Goal: Task Accomplishment & Management: Use online tool/utility

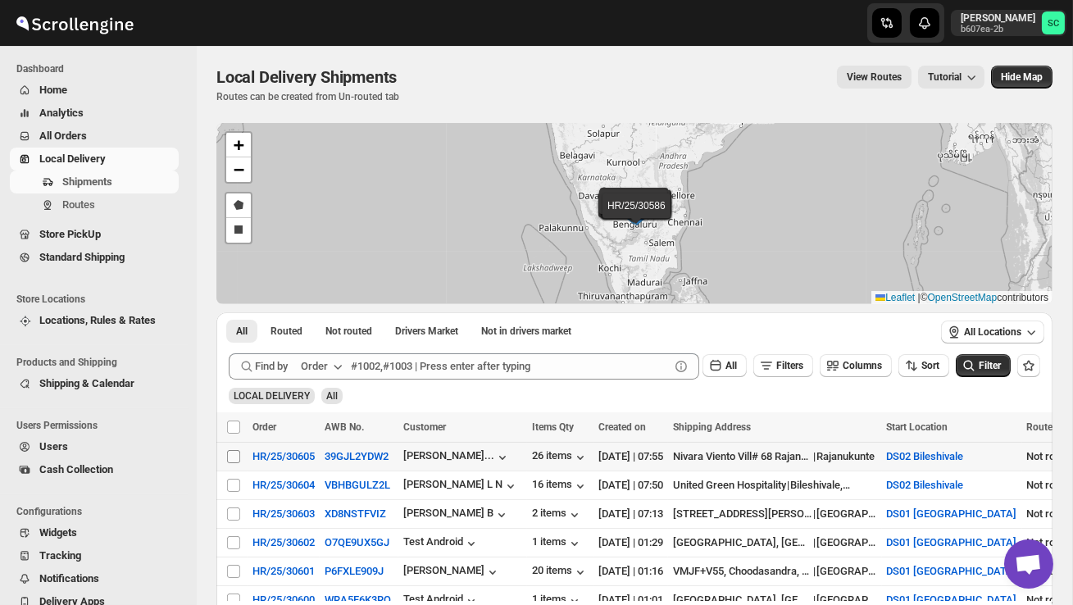
click at [229, 456] on input "Select shipment" at bounding box center [233, 456] width 13 height 13
checkbox input "true"
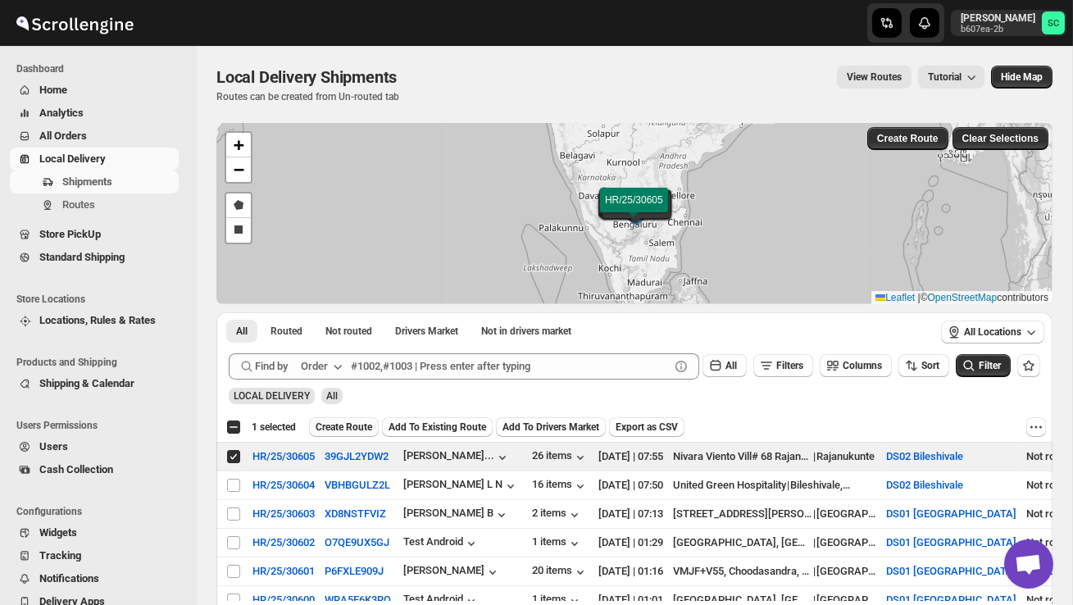
click at [332, 429] on span "Create Route" at bounding box center [343, 426] width 57 height 13
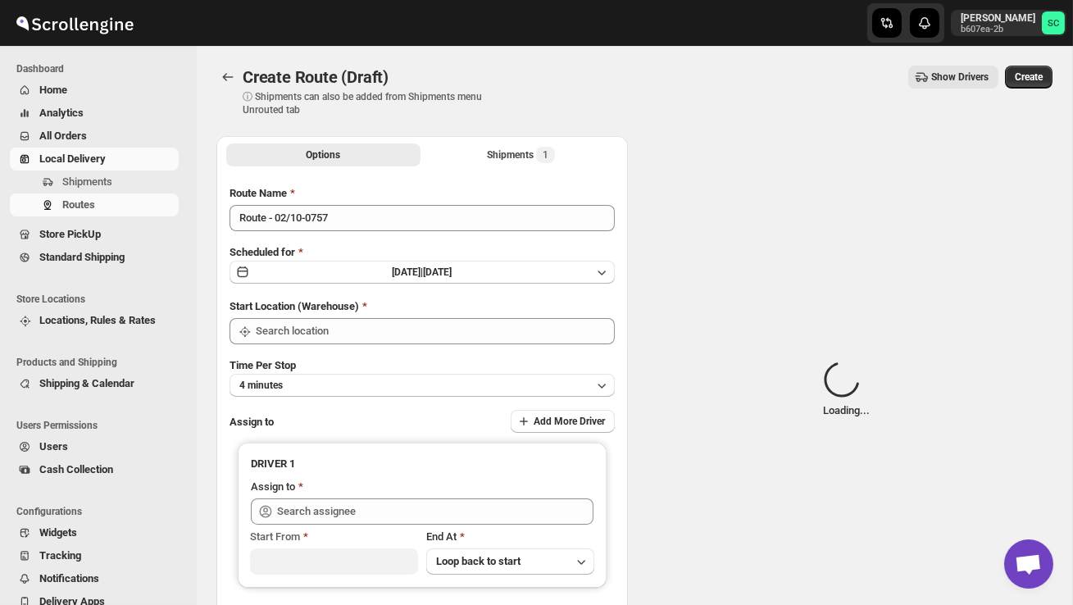
type input "DS02 Bileshivale"
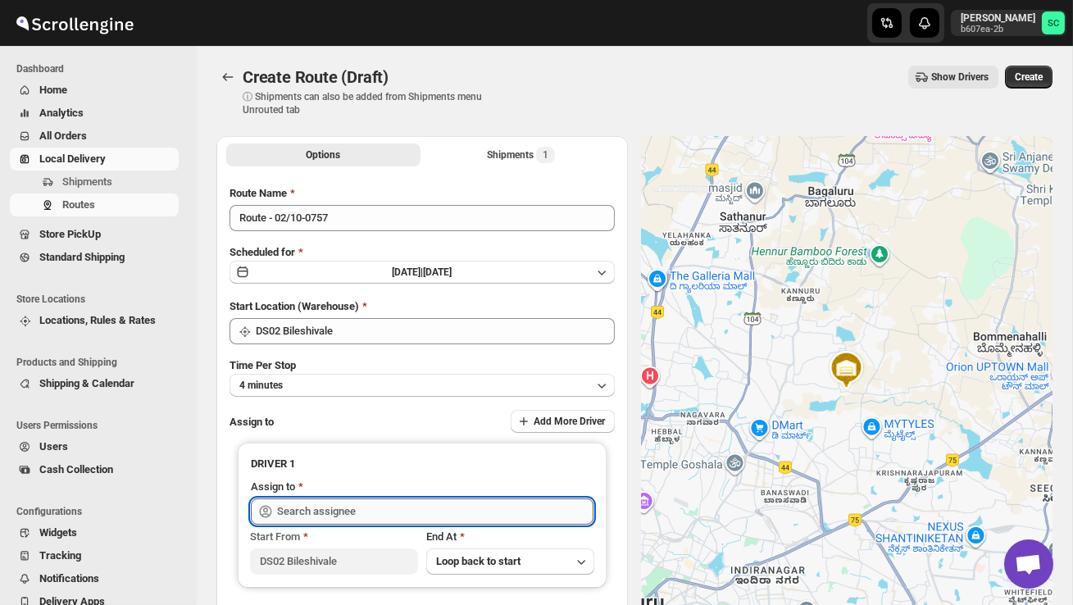
click at [320, 502] on input "text" at bounding box center [435, 511] width 316 height 26
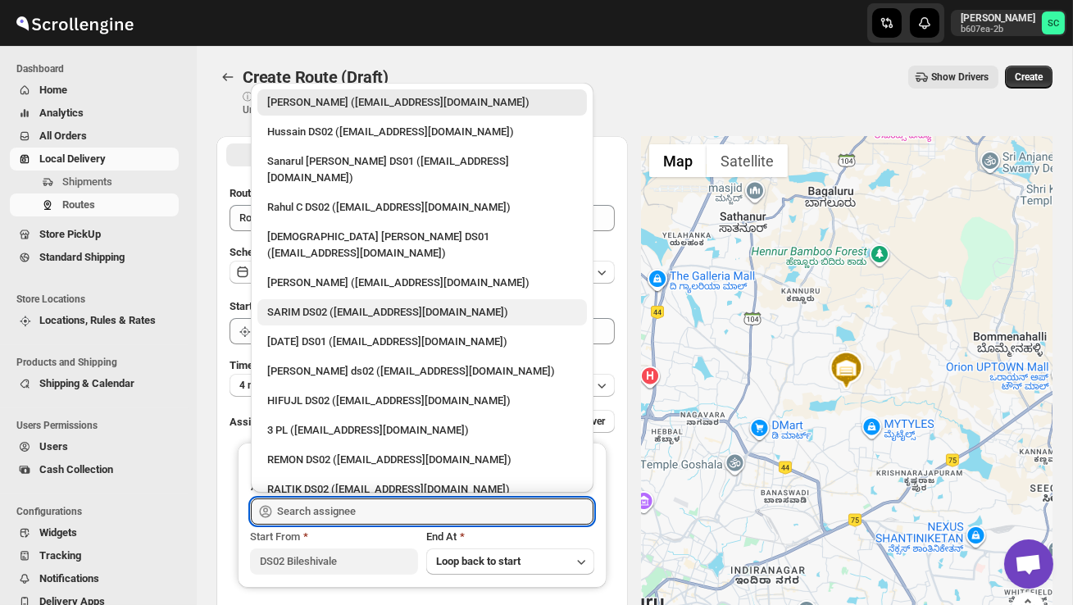
click at [337, 304] on div "SARIM DS02 ([EMAIL_ADDRESS][DOMAIN_NAME])" at bounding box center [422, 312] width 310 height 16
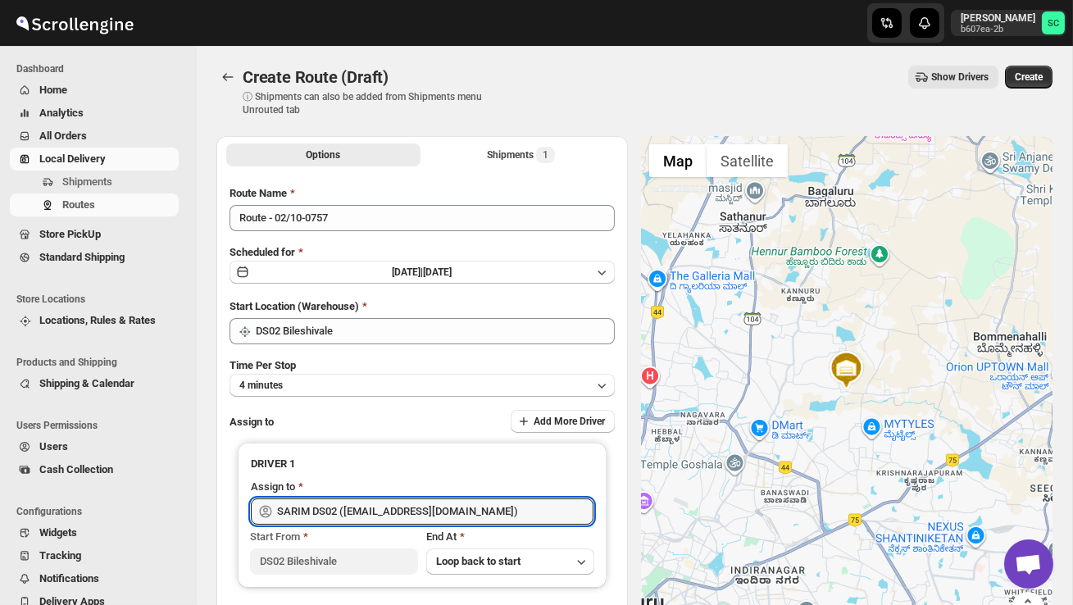
type input "SARIM DS02 ([EMAIL_ADDRESS][DOMAIN_NAME])"
click at [1033, 75] on span "Create" at bounding box center [1029, 76] width 28 height 13
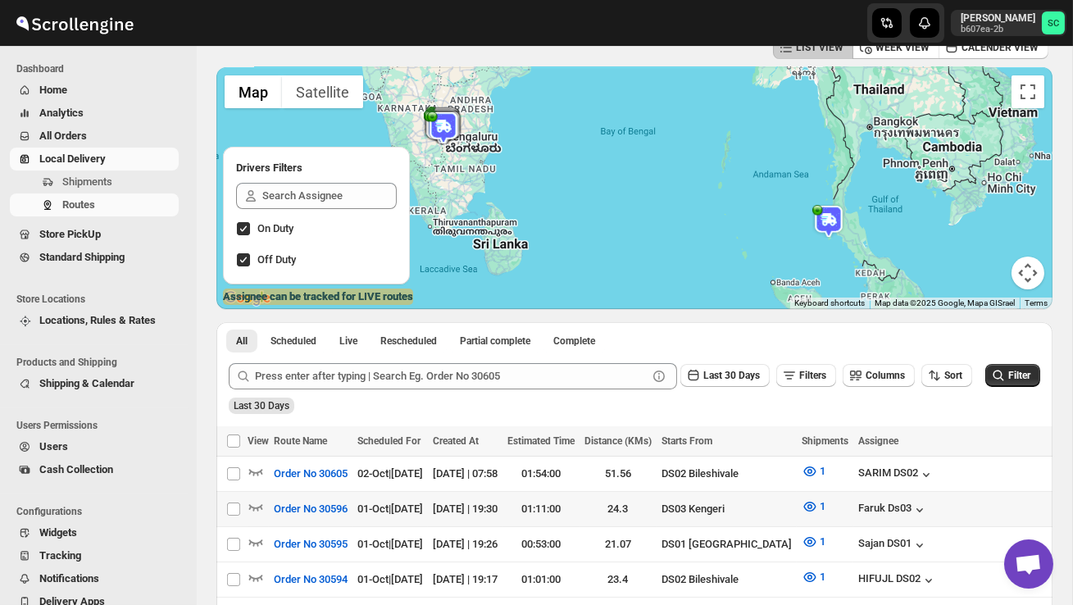
scroll to position [93, 0]
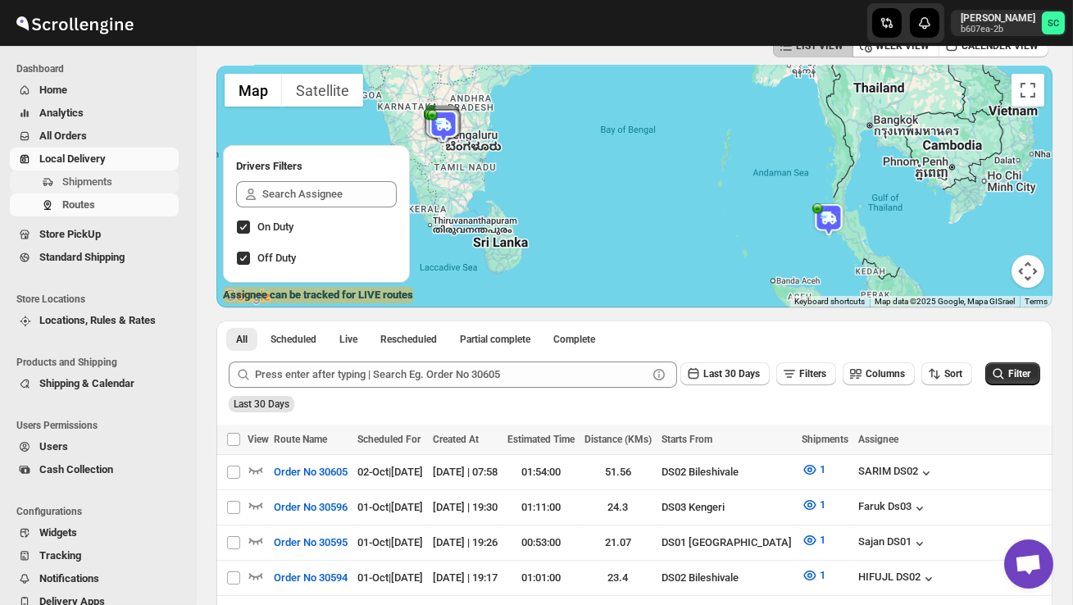
click at [83, 177] on span "Shipments" at bounding box center [87, 181] width 50 height 12
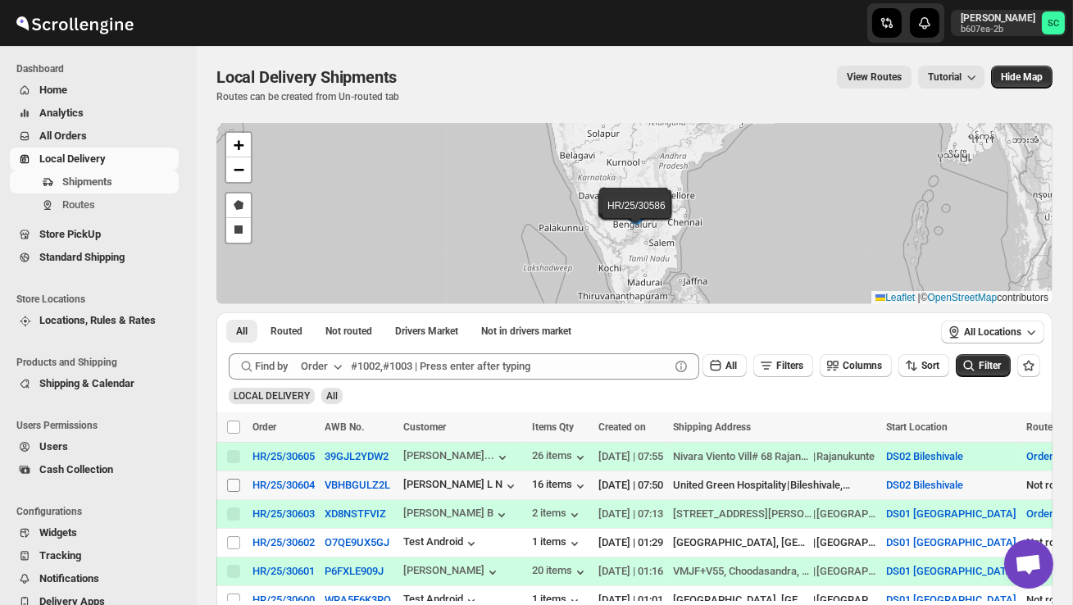
click at [229, 491] on input "Select shipment" at bounding box center [233, 485] width 13 height 13
checkbox input "true"
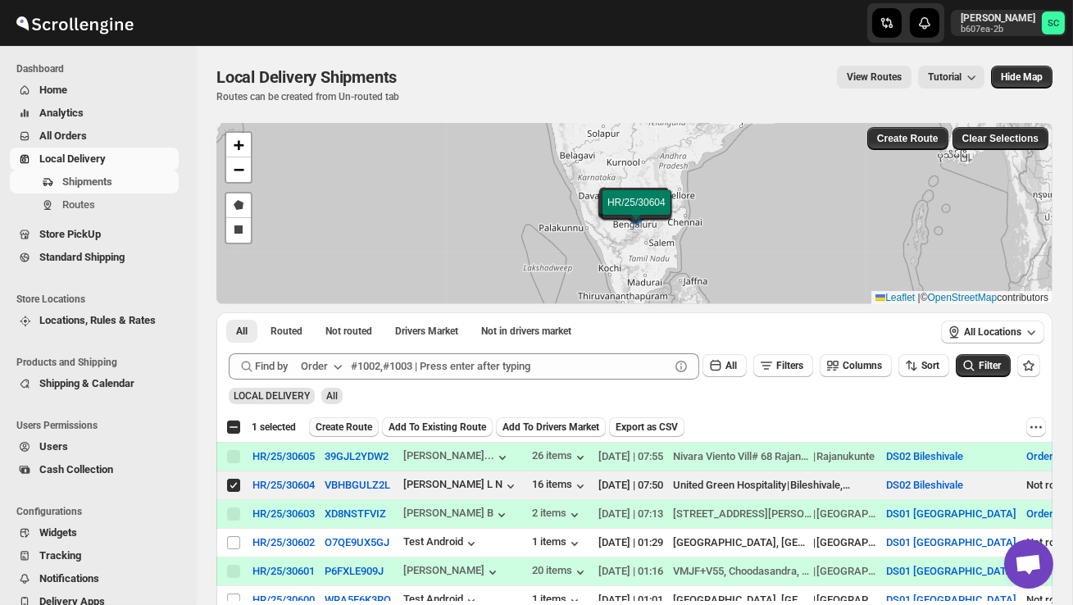
click at [337, 429] on span "Create Route" at bounding box center [343, 426] width 57 height 13
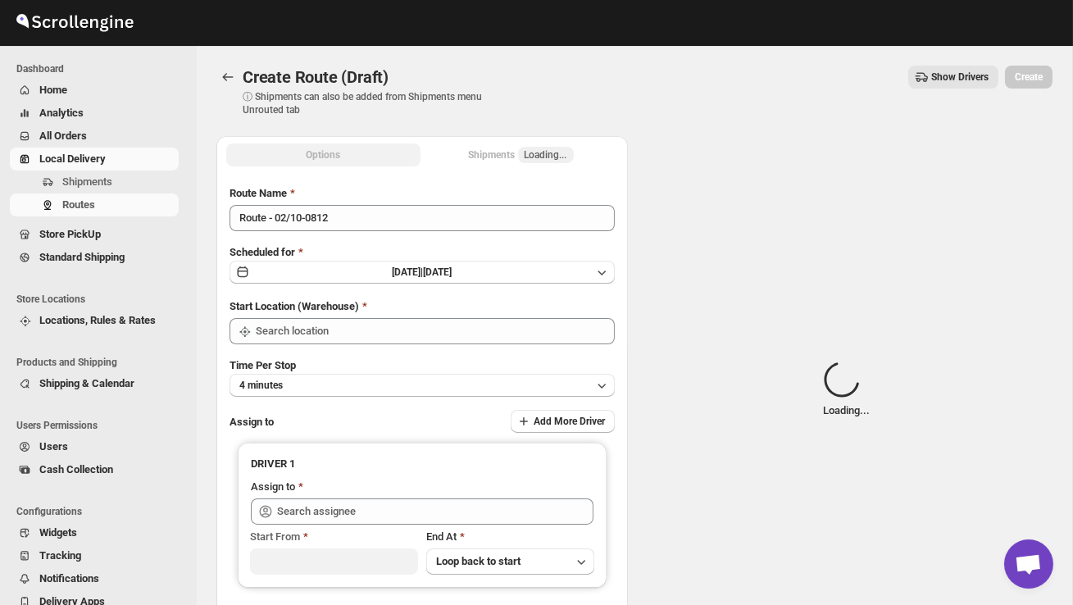
type input "DS02 Bileshivale"
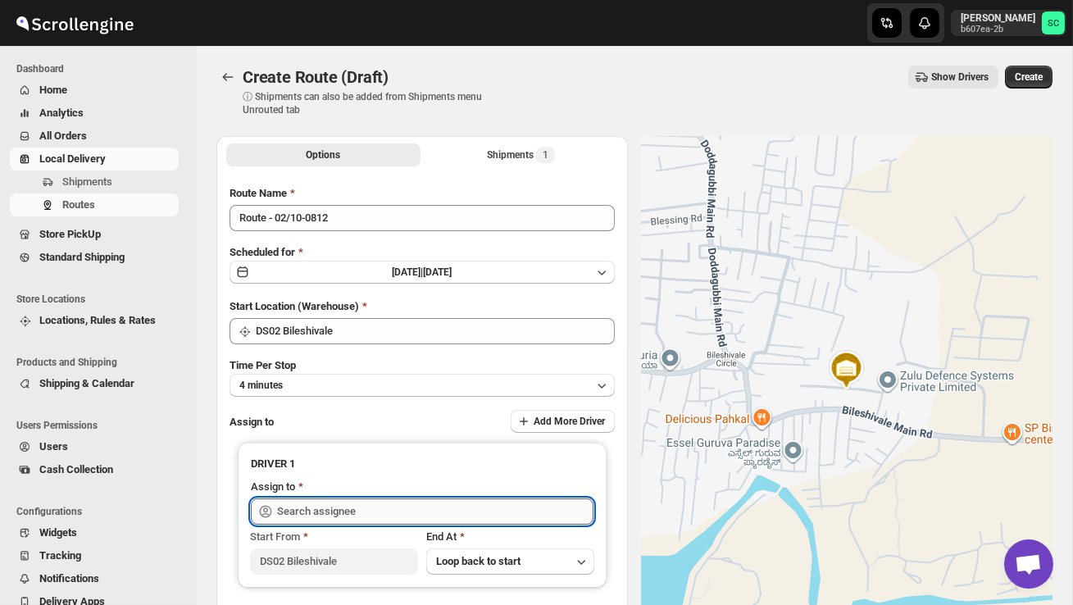
click at [325, 509] on input "text" at bounding box center [435, 511] width 316 height 26
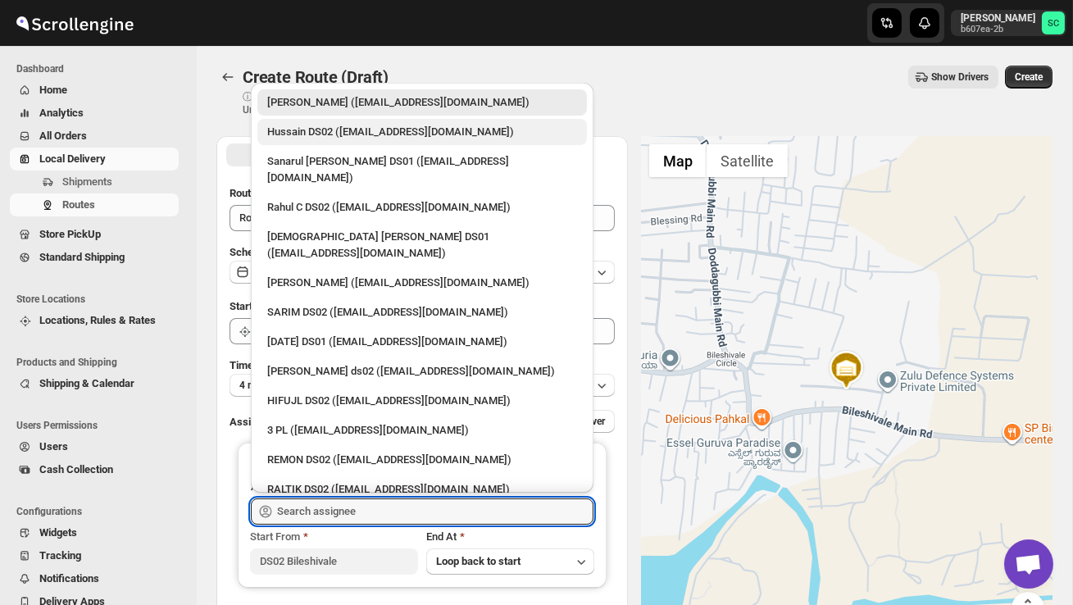
click at [361, 129] on div "Hussain DS02 ([EMAIL_ADDRESS][DOMAIN_NAME])" at bounding box center [422, 132] width 310 height 16
type input "Hussain DS02 ([EMAIL_ADDRESS][DOMAIN_NAME])"
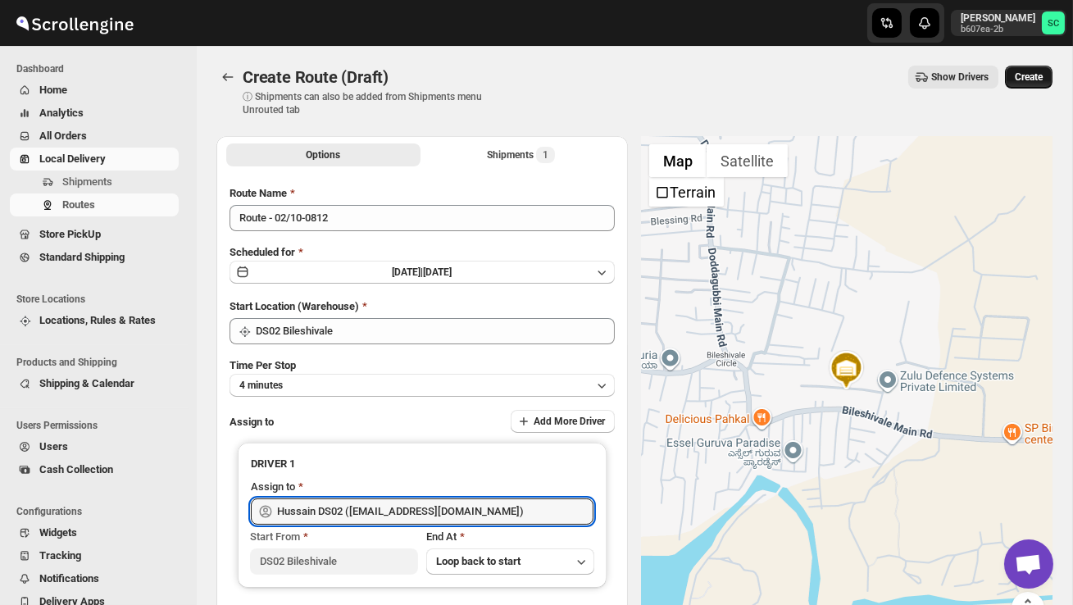
click at [1022, 77] on span "Create" at bounding box center [1029, 76] width 28 height 13
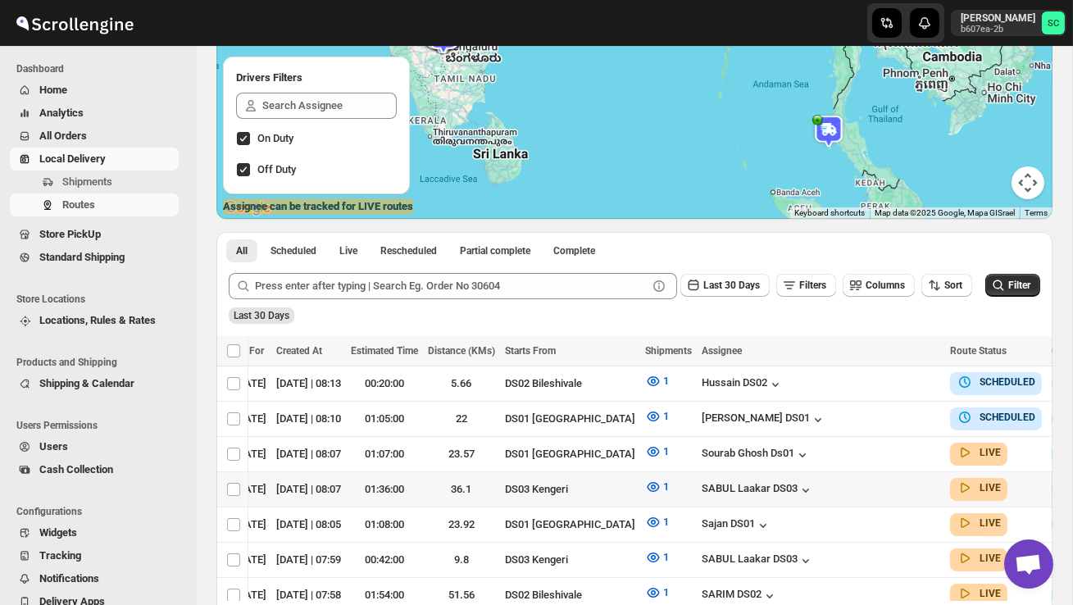
scroll to position [0, 234]
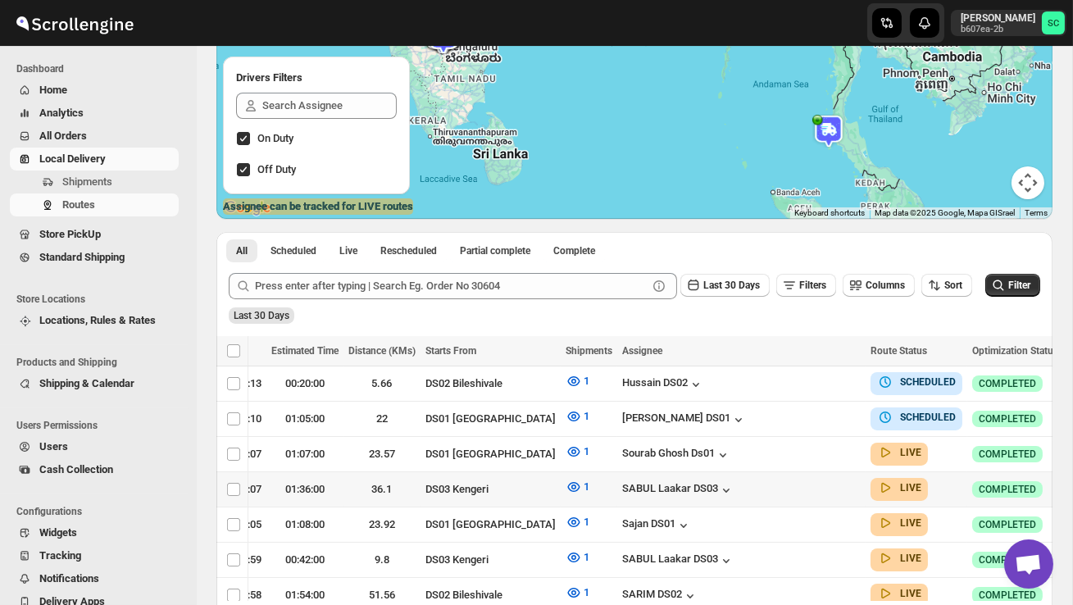
click at [1071, 488] on icon "button" at bounding box center [1079, 488] width 16 height 16
checkbox input "true"
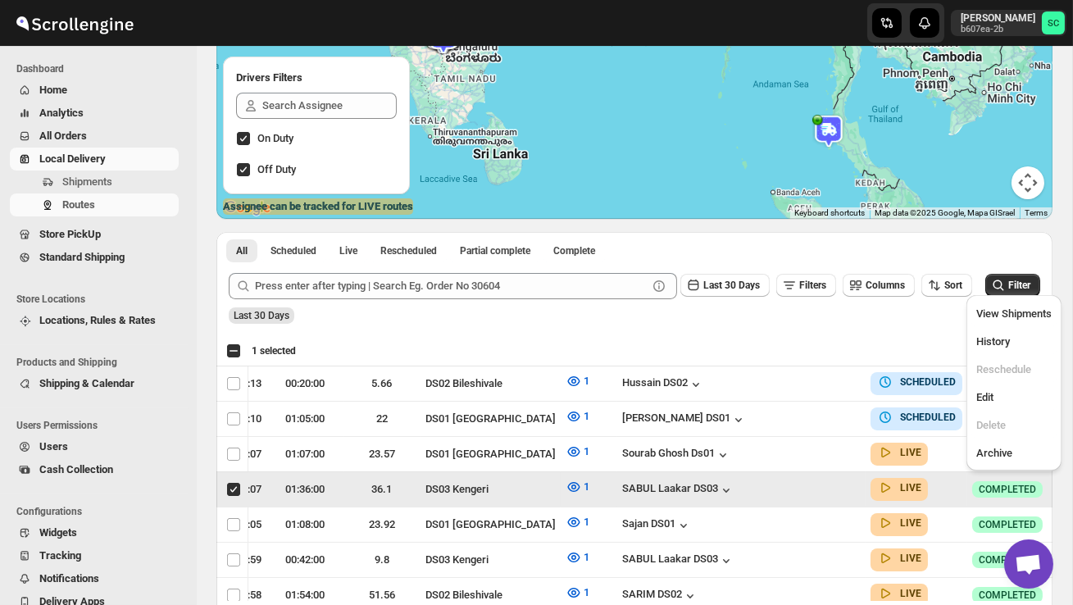
scroll to position [0, 1]
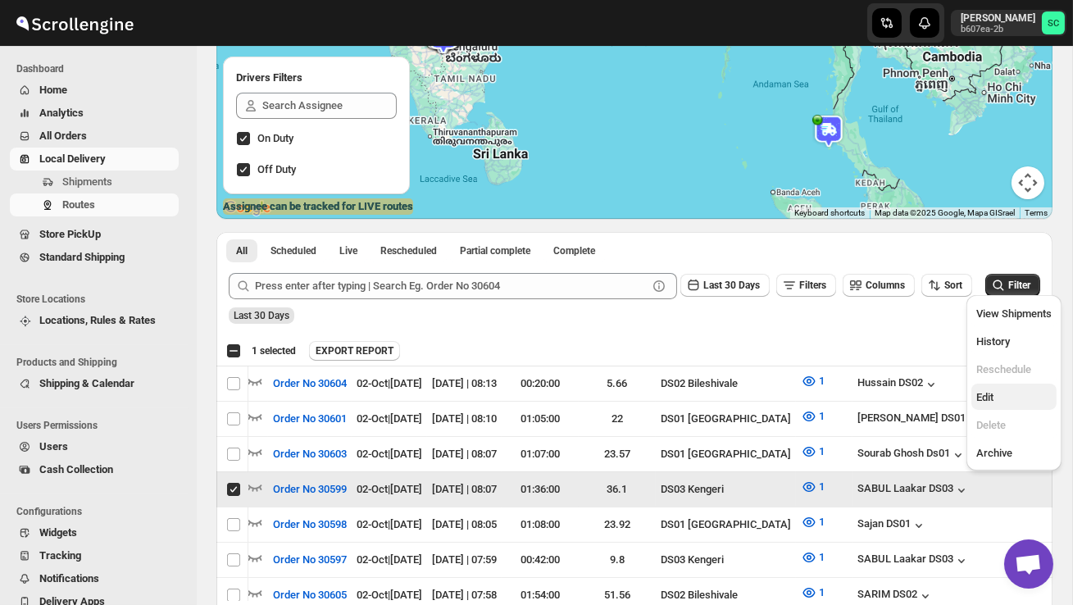
click at [1019, 396] on span "Edit" at bounding box center [1013, 397] width 75 height 16
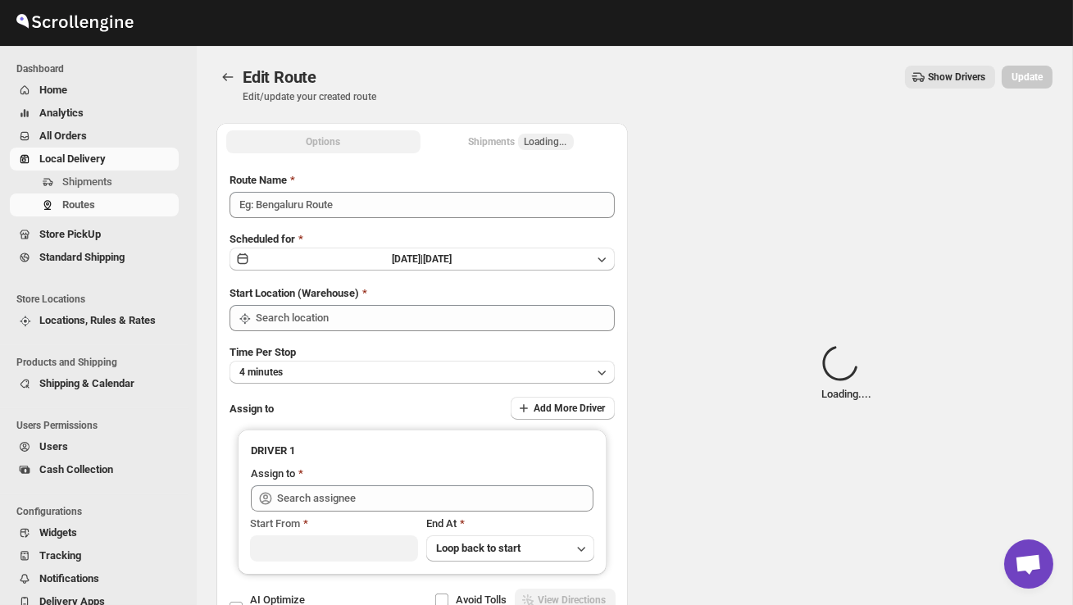
type input "Order No 30599"
type input "DS03 Kengeri"
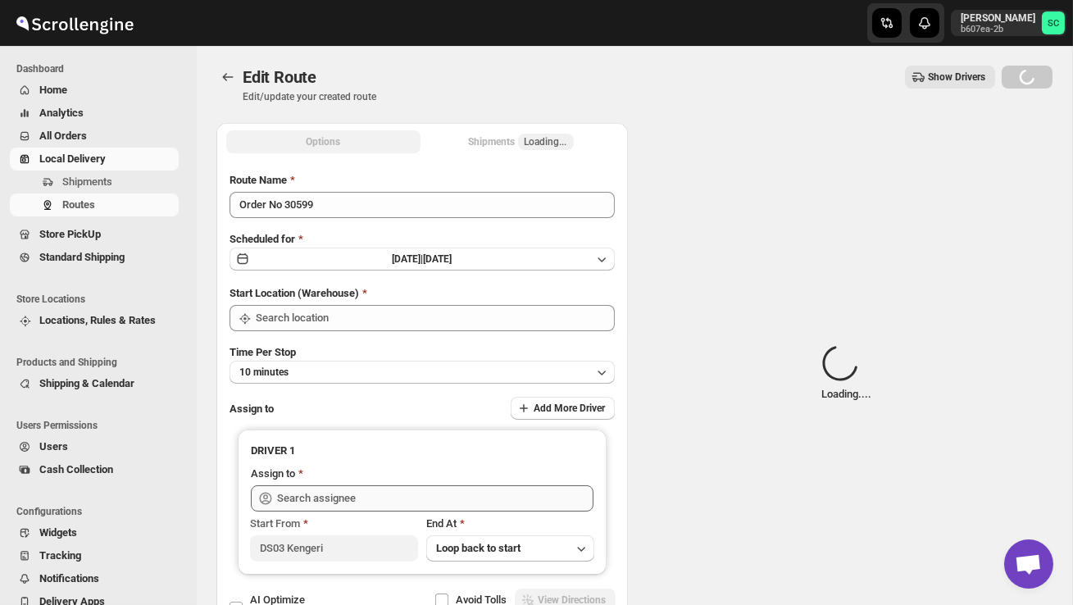
type input "DS03 Kengeri"
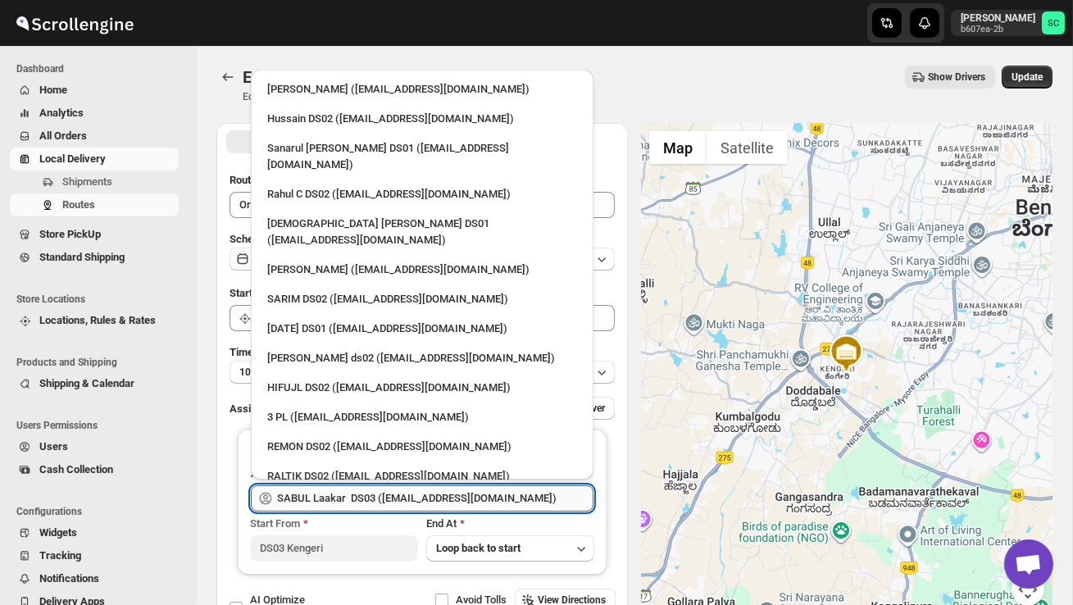
click at [463, 495] on input "SABUL Laakar DS03 ([EMAIL_ADDRESS][DOMAIN_NAME])" at bounding box center [435, 498] width 316 height 26
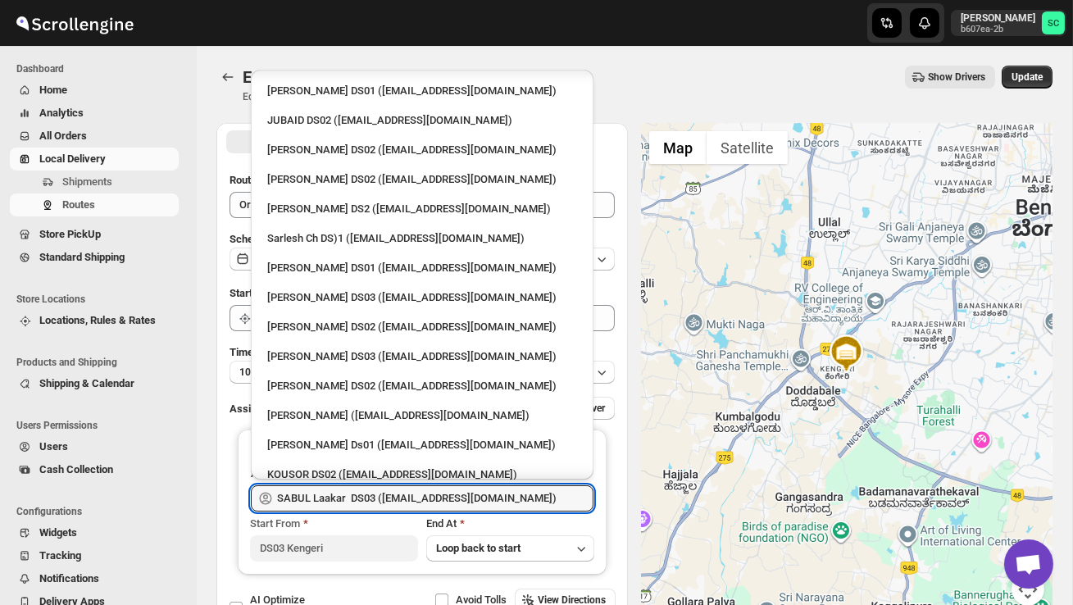
scroll to position [486, 0]
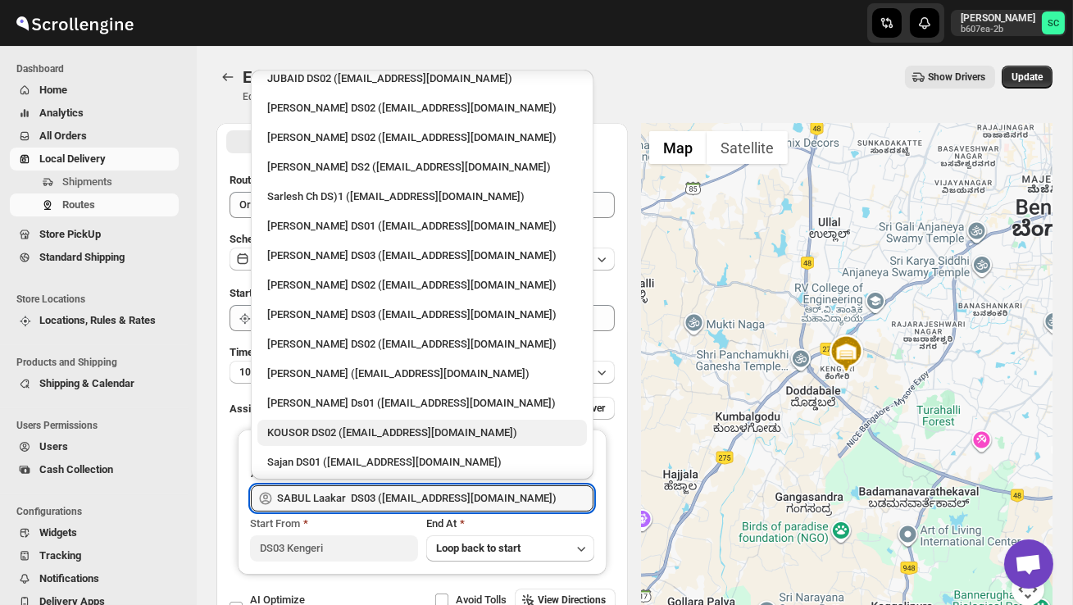
click at [374, 424] on div "KOUSOR DS02 ([EMAIL_ADDRESS][DOMAIN_NAME])" at bounding box center [422, 432] width 310 height 16
type input "KOUSOR DS02 ([EMAIL_ADDRESS][DOMAIN_NAME])"
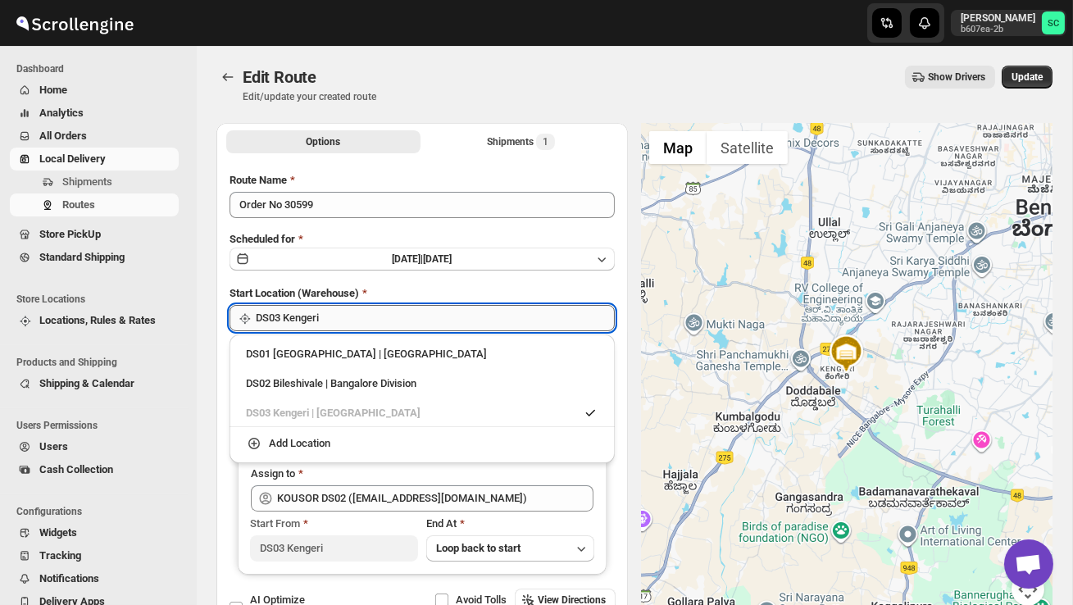
click at [403, 323] on input "DS03 Kengeri" at bounding box center [435, 318] width 359 height 26
click at [391, 378] on div "DS02 Bileshivale | Bangalore Division" at bounding box center [422, 383] width 352 height 16
type input "DS02 Bileshivale"
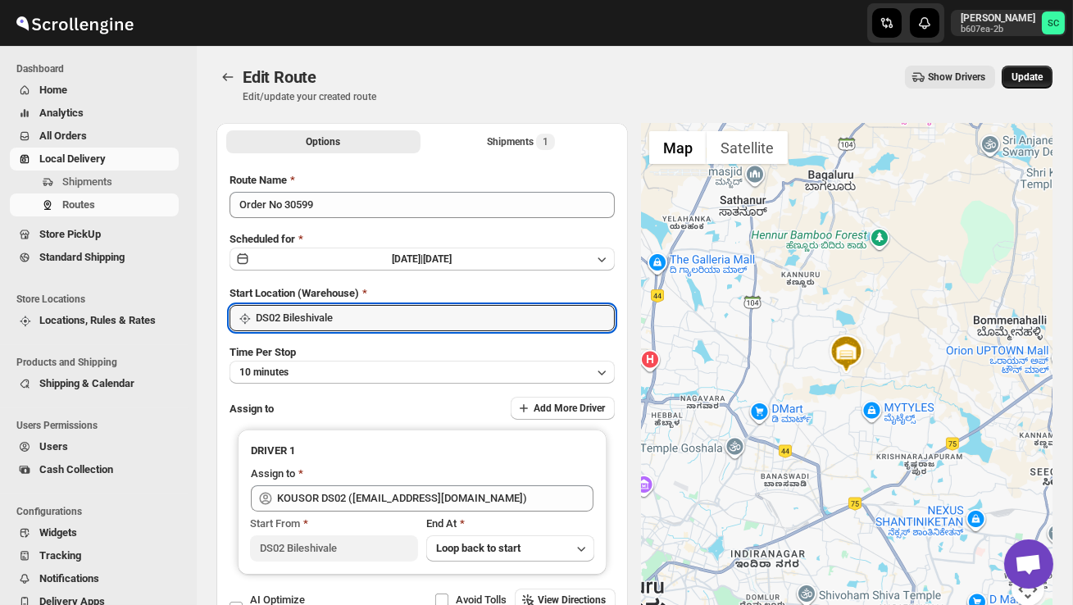
click at [1033, 73] on span "Update" at bounding box center [1026, 76] width 31 height 13
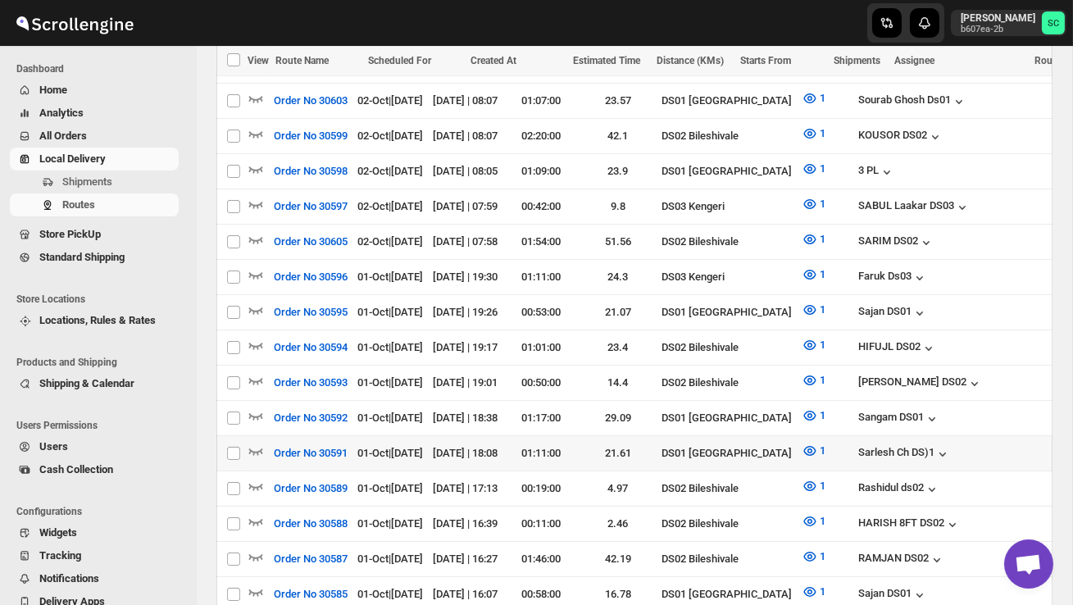
scroll to position [567, 0]
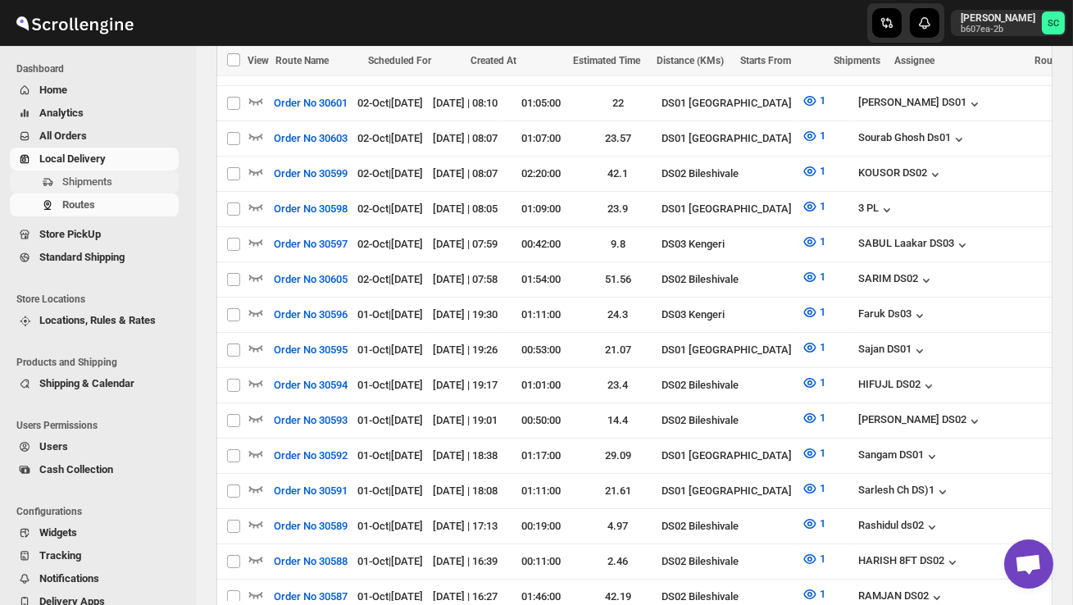
click at [100, 175] on span "Shipments" at bounding box center [118, 182] width 113 height 16
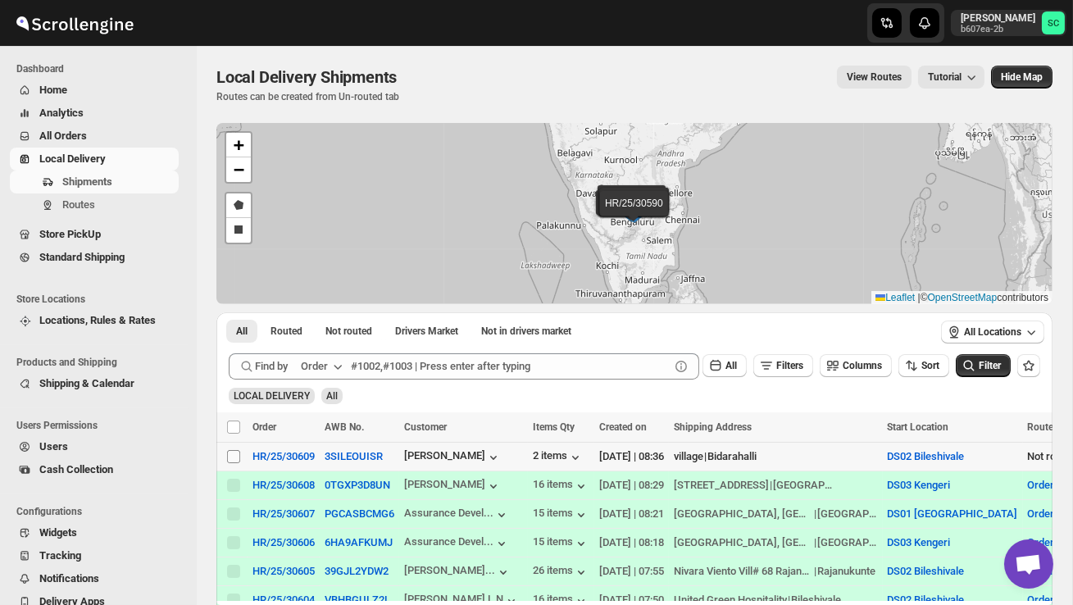
click at [238, 456] on input "Select shipment" at bounding box center [233, 456] width 13 height 13
checkbox input "true"
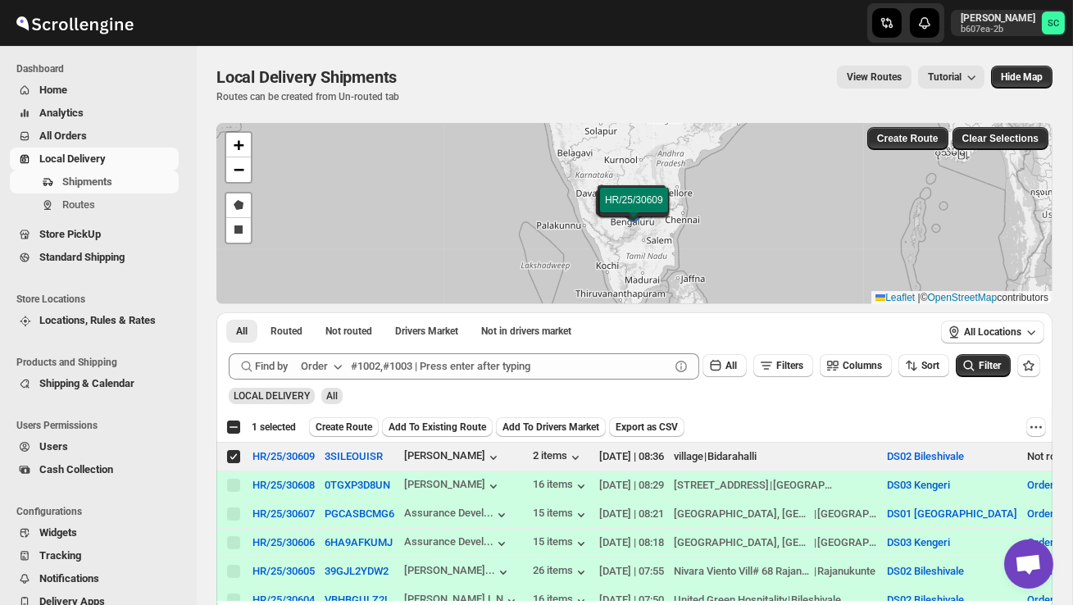
click at [343, 429] on span "Create Route" at bounding box center [343, 426] width 57 height 13
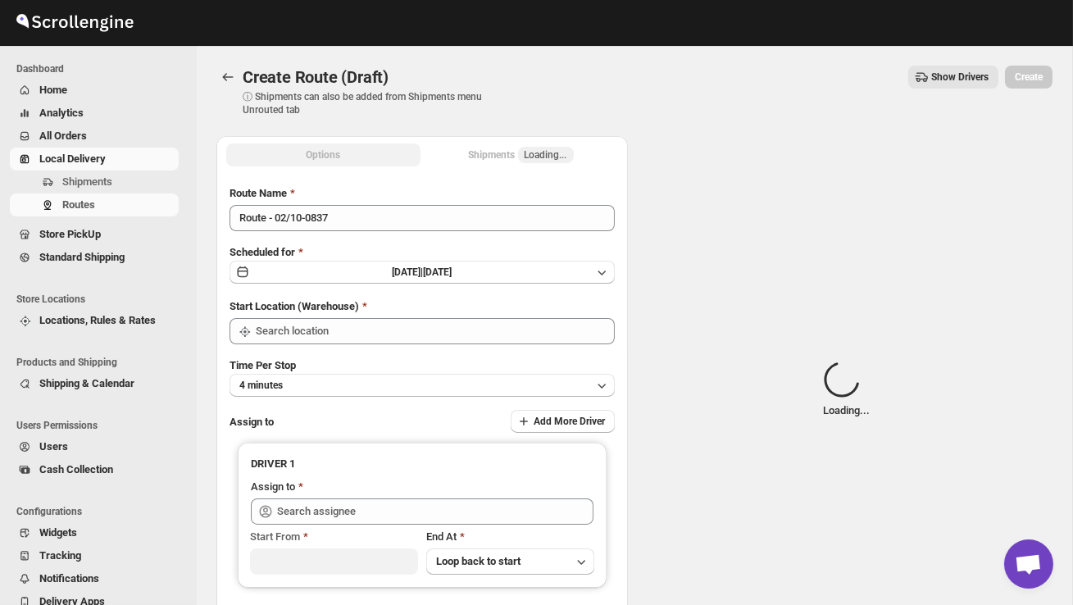
type input "DS02 Bileshivale"
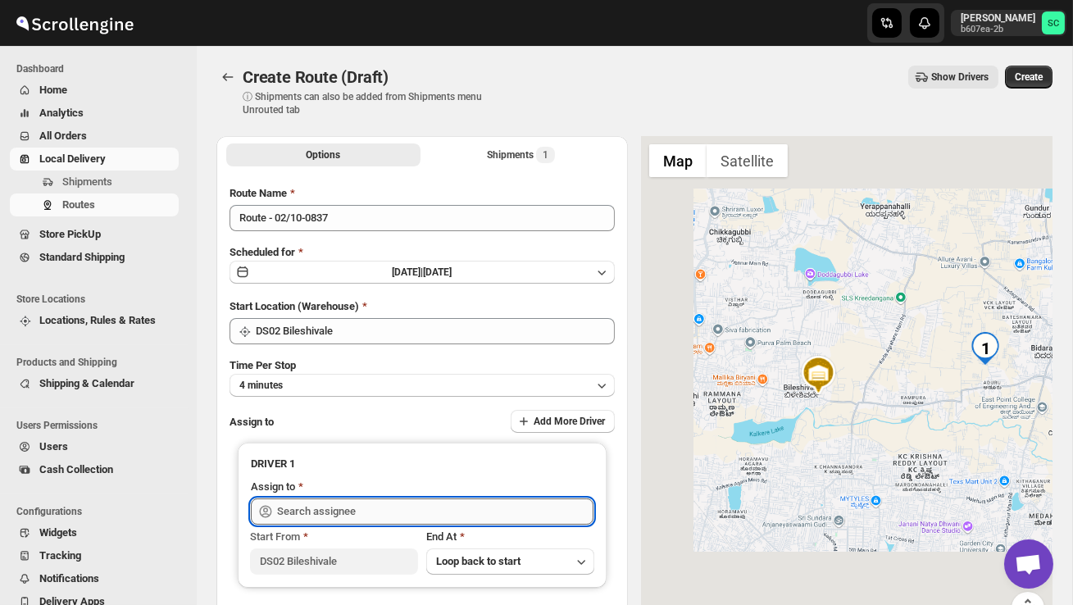
click at [331, 515] on input "text" at bounding box center [435, 511] width 316 height 26
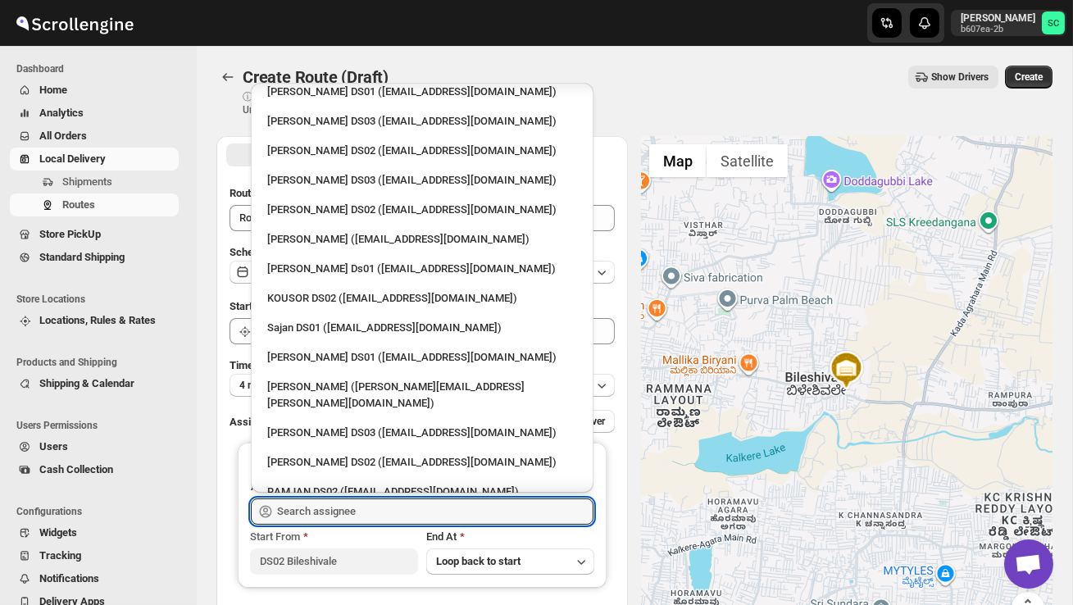
scroll to position [639, 0]
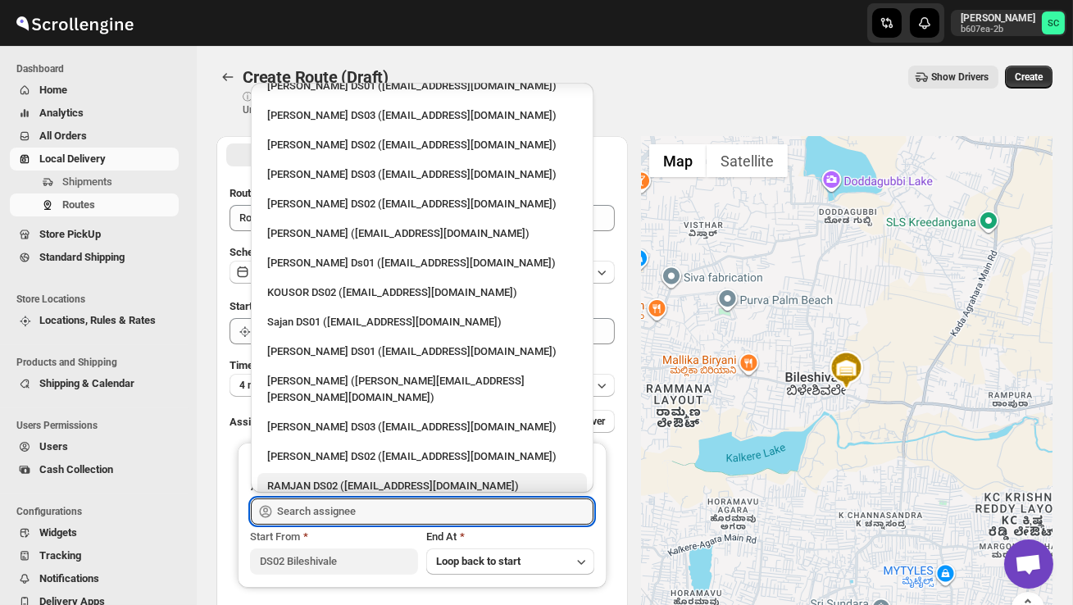
click at [324, 478] on div "RAMJAN DS02 ([EMAIL_ADDRESS][DOMAIN_NAME])" at bounding box center [422, 486] width 310 height 16
type input "RAMJAN DS02 ([EMAIL_ADDRESS][DOMAIN_NAME])"
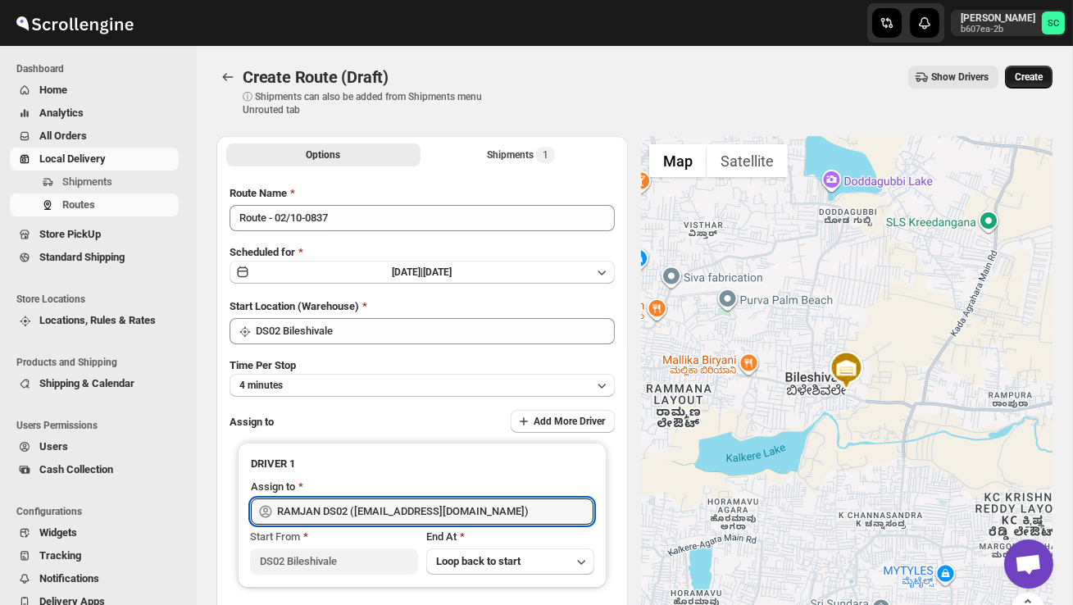
click at [1025, 77] on span "Create" at bounding box center [1029, 76] width 28 height 13
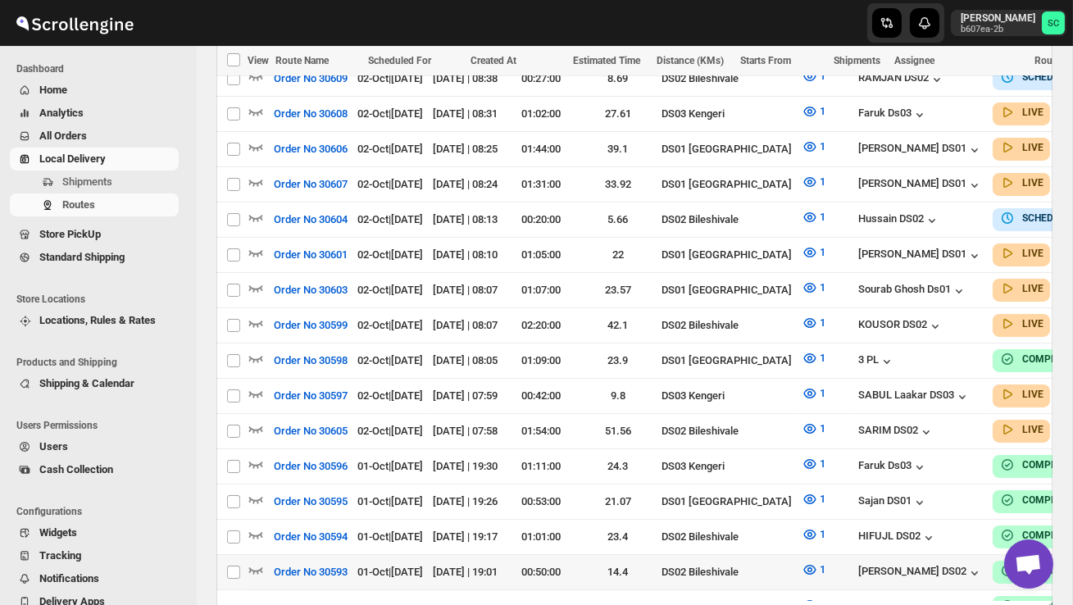
scroll to position [488, 0]
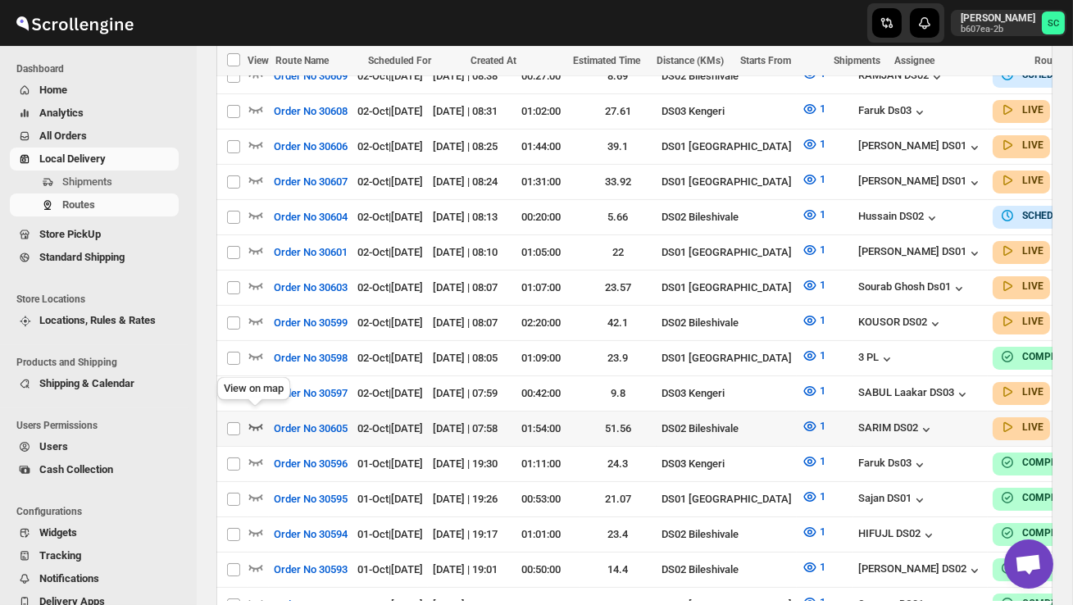
click at [254, 418] on icon "button" at bounding box center [255, 426] width 16 height 16
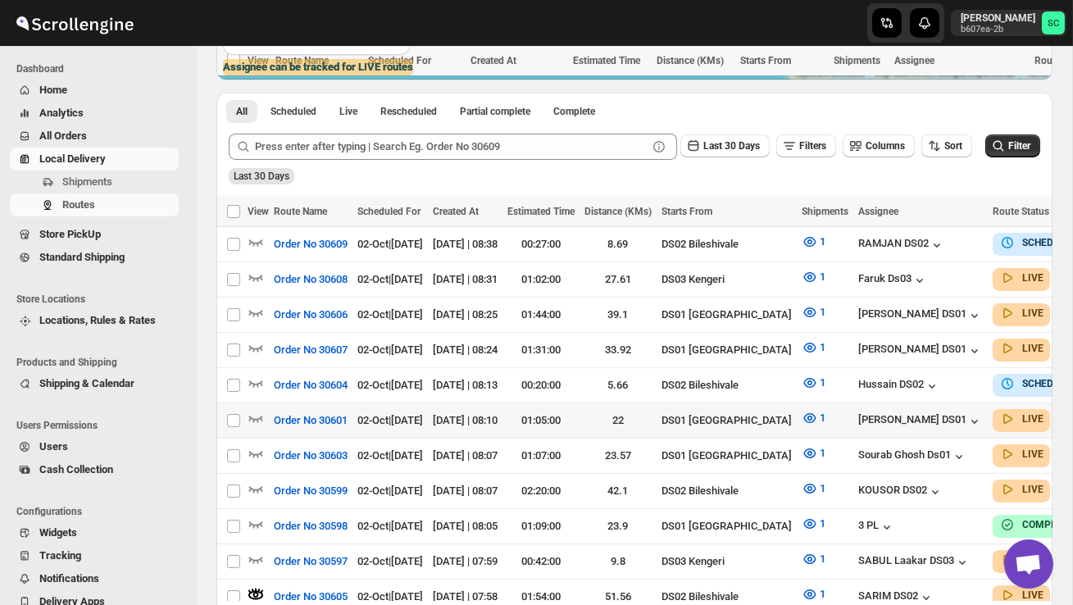
scroll to position [0, 0]
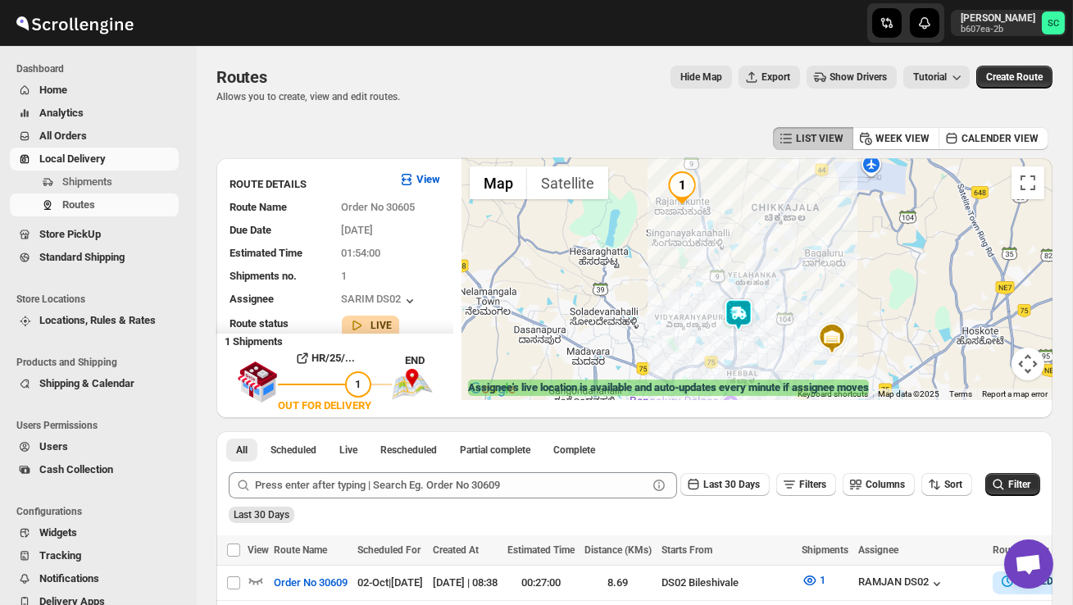
click at [755, 311] on img at bounding box center [738, 314] width 33 height 33
click at [806, 239] on button "Close" at bounding box center [788, 245] width 39 height 39
click at [101, 179] on span "Shipments" at bounding box center [87, 181] width 50 height 12
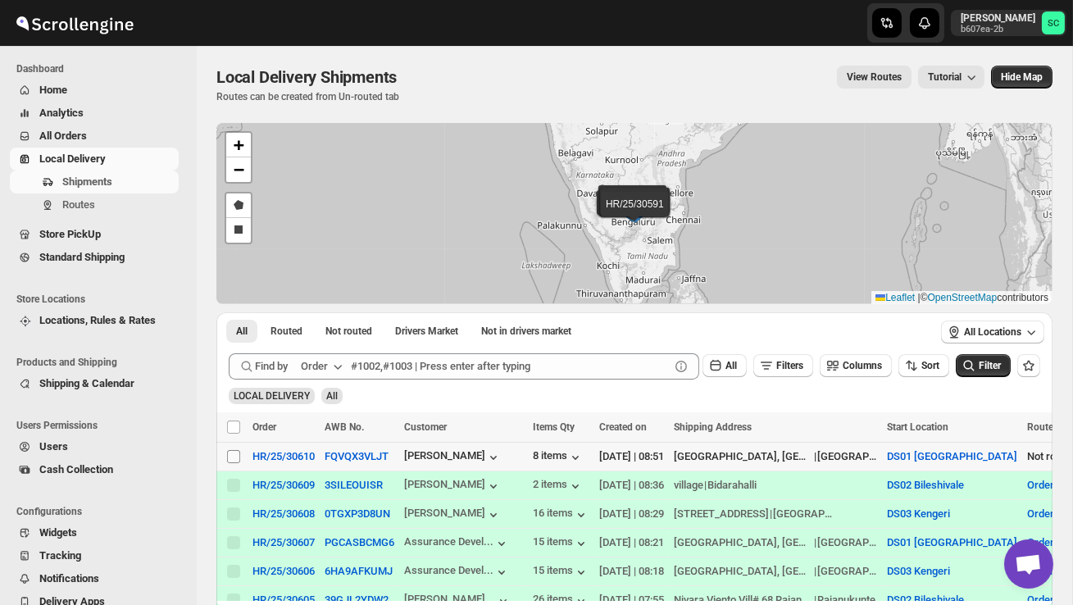
click at [228, 456] on input "Select shipment" at bounding box center [233, 456] width 13 height 13
checkbox input "true"
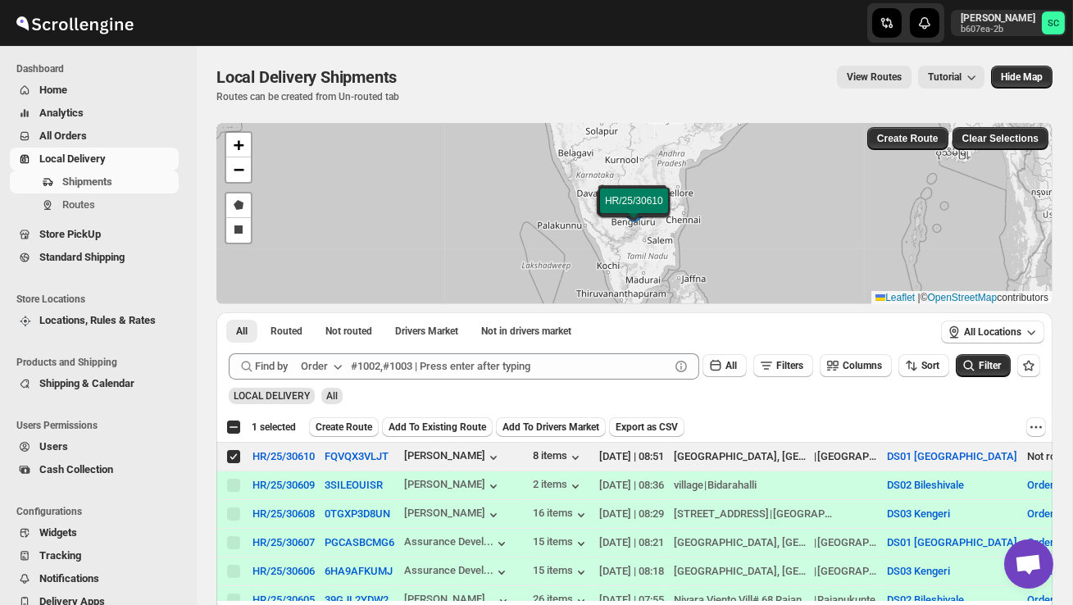
click at [350, 426] on span "Create Route" at bounding box center [343, 426] width 57 height 13
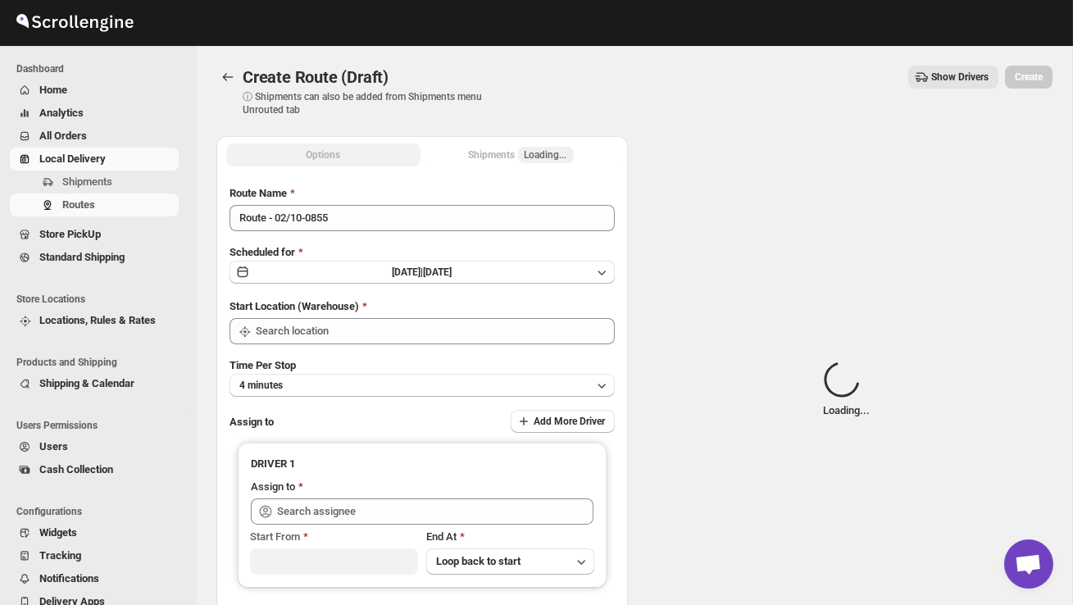
type input "DS01 [GEOGRAPHIC_DATA]"
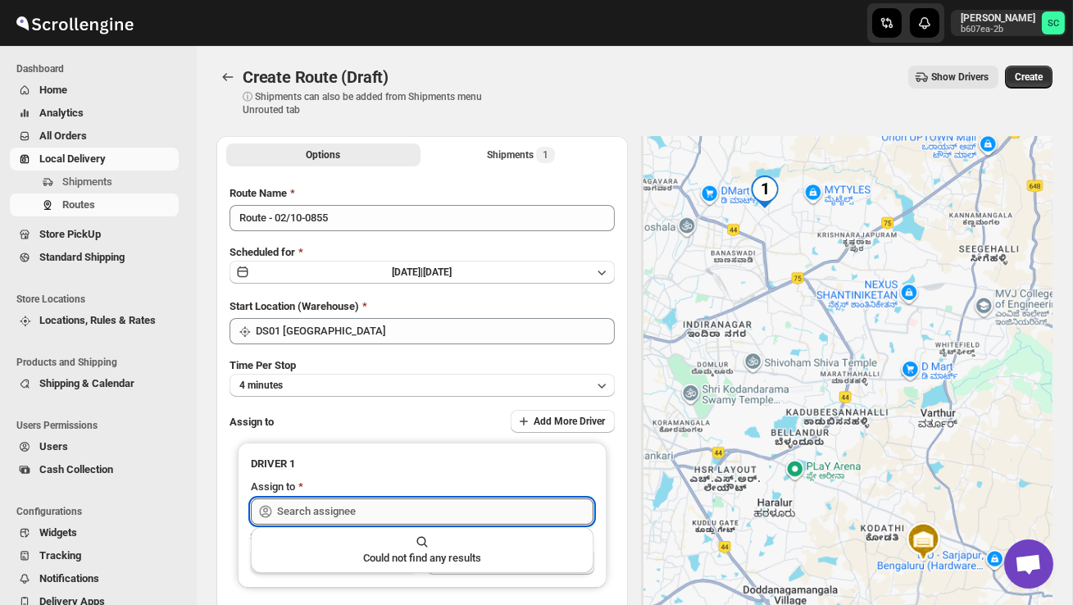
click at [337, 508] on input "text" at bounding box center [435, 511] width 316 height 26
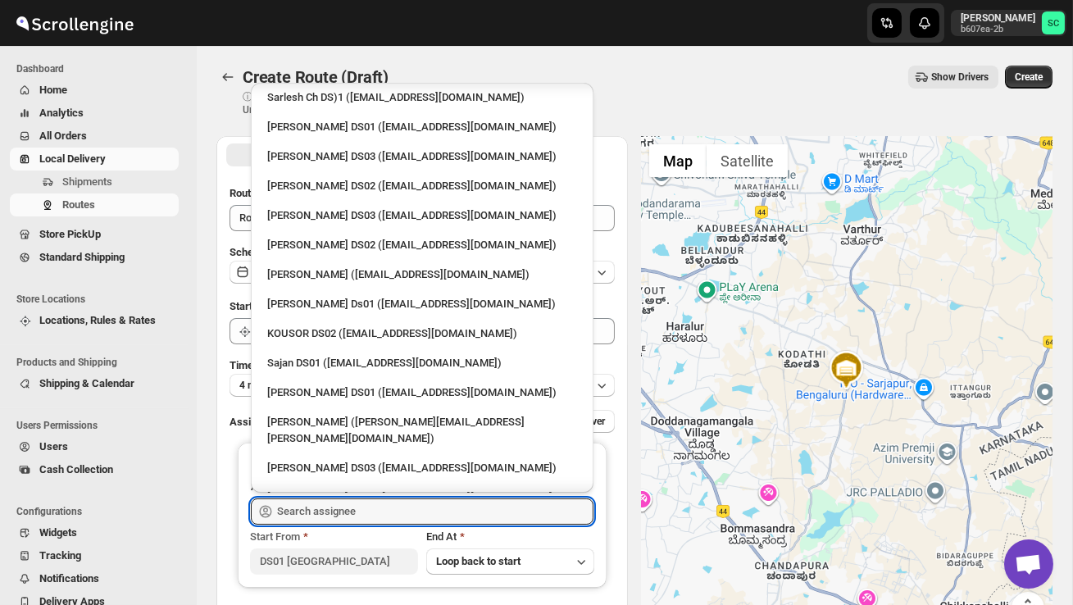
scroll to position [606, 0]
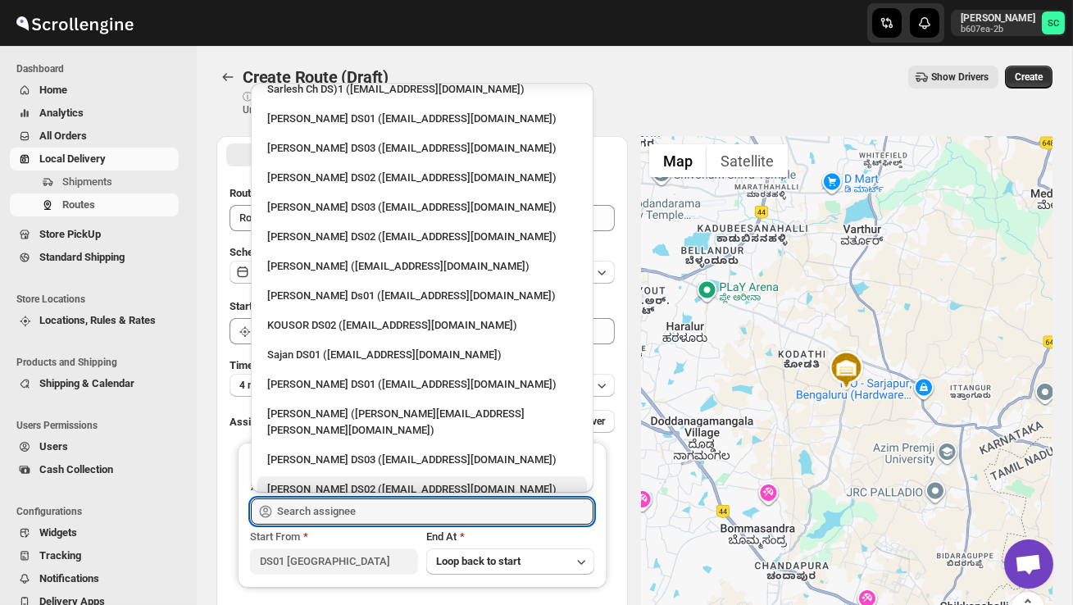
click at [376, 481] on div "[PERSON_NAME] DS02 ([EMAIL_ADDRESS][DOMAIN_NAME])" at bounding box center [422, 489] width 310 height 16
type input "[PERSON_NAME] DS02 ([EMAIL_ADDRESS][DOMAIN_NAME])"
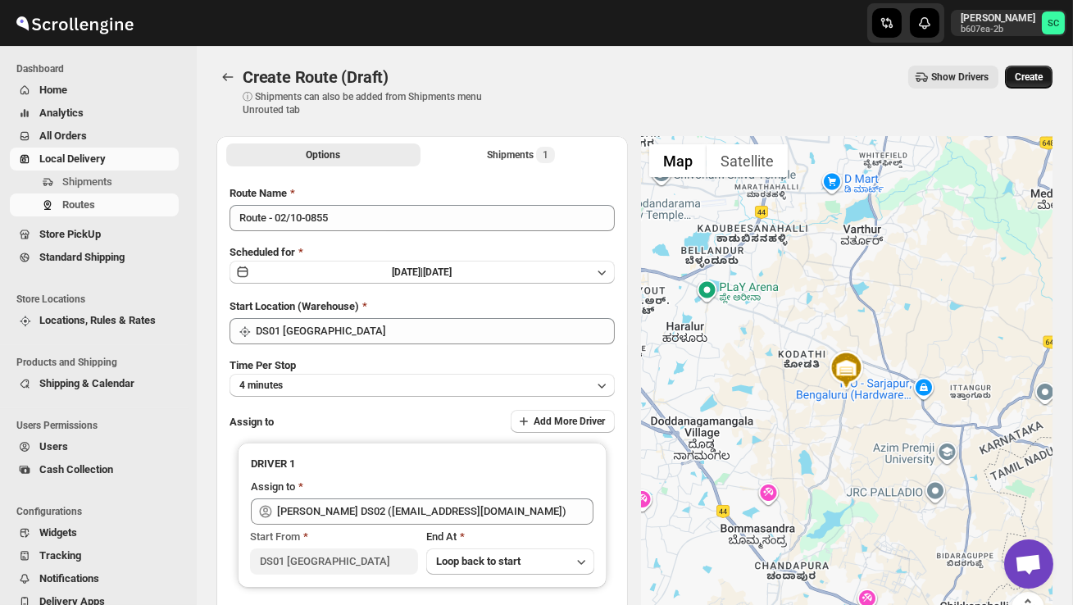
click at [1037, 77] on span "Create" at bounding box center [1029, 76] width 28 height 13
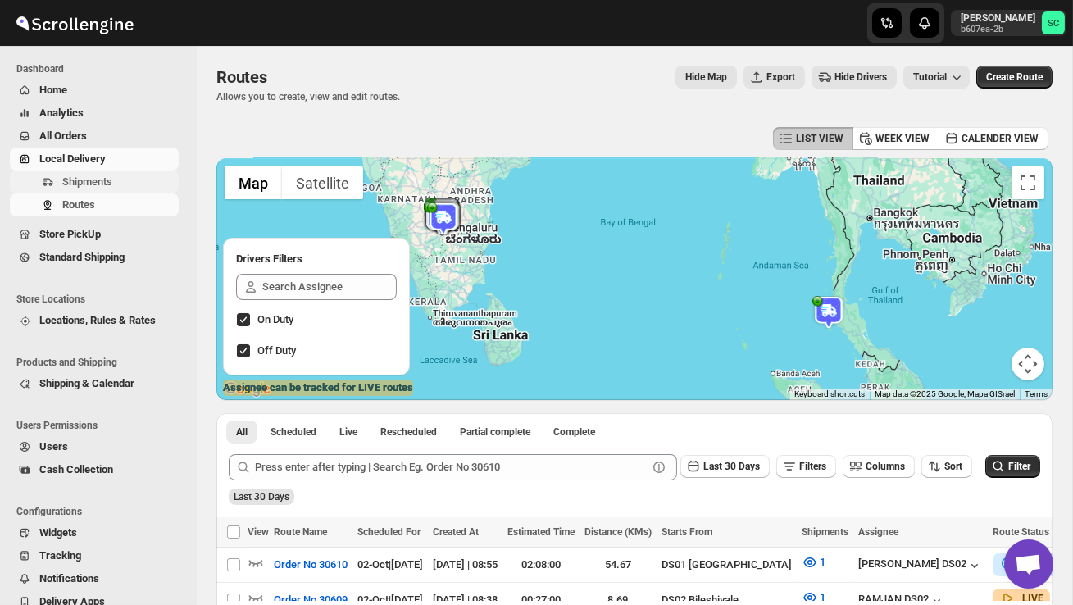
click at [98, 187] on span "Shipments" at bounding box center [87, 181] width 50 height 12
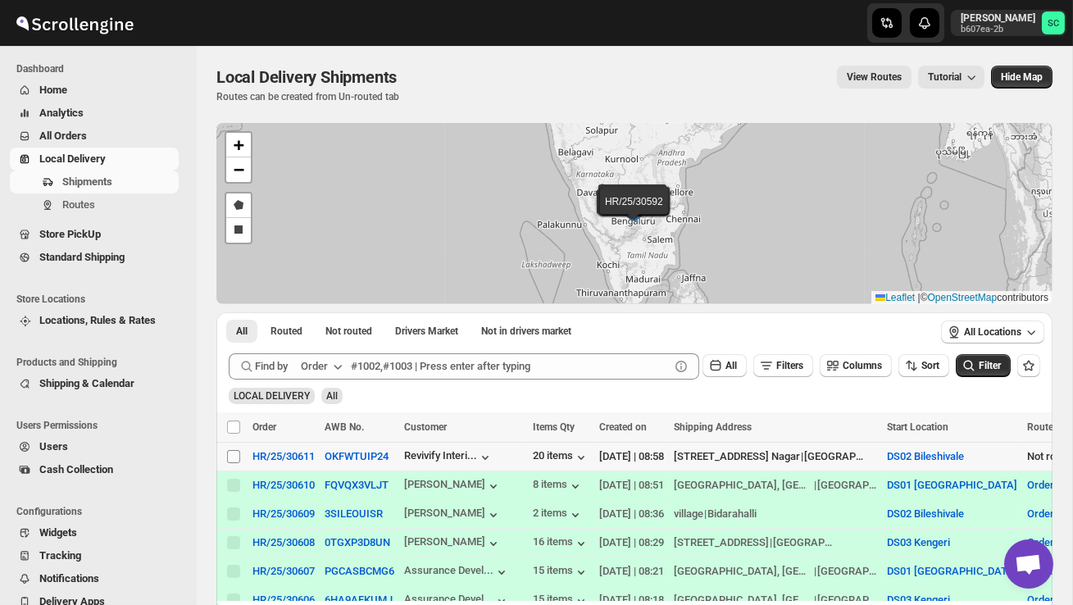
click at [233, 452] on input "Select shipment" at bounding box center [233, 456] width 13 height 13
checkbox input "true"
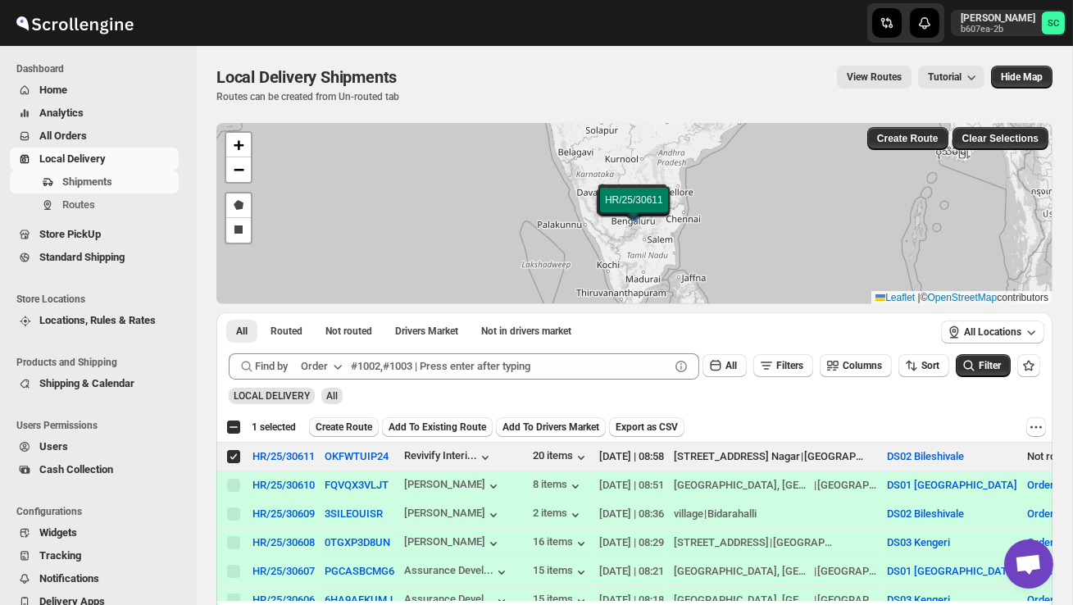
click at [359, 427] on span "Create Route" at bounding box center [343, 426] width 57 height 13
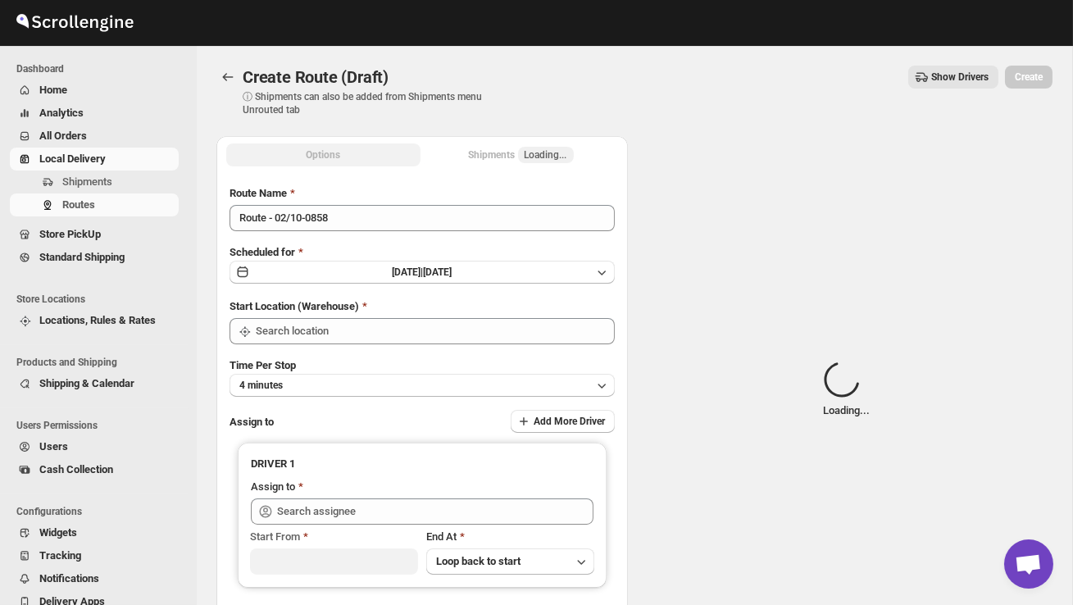
type input "DS02 Bileshivale"
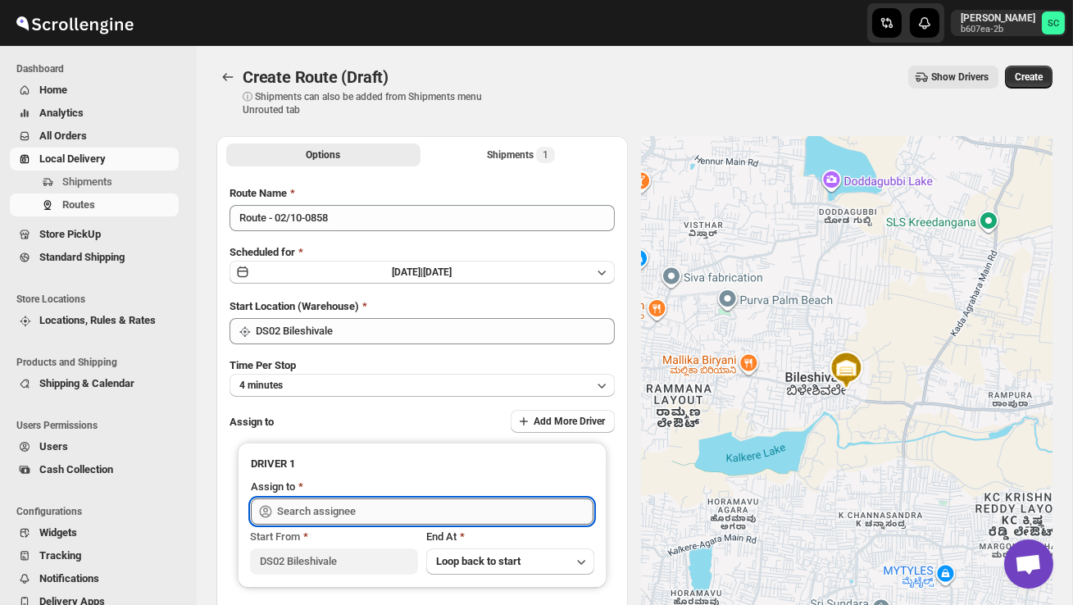
click at [338, 503] on input "text" at bounding box center [435, 511] width 316 height 26
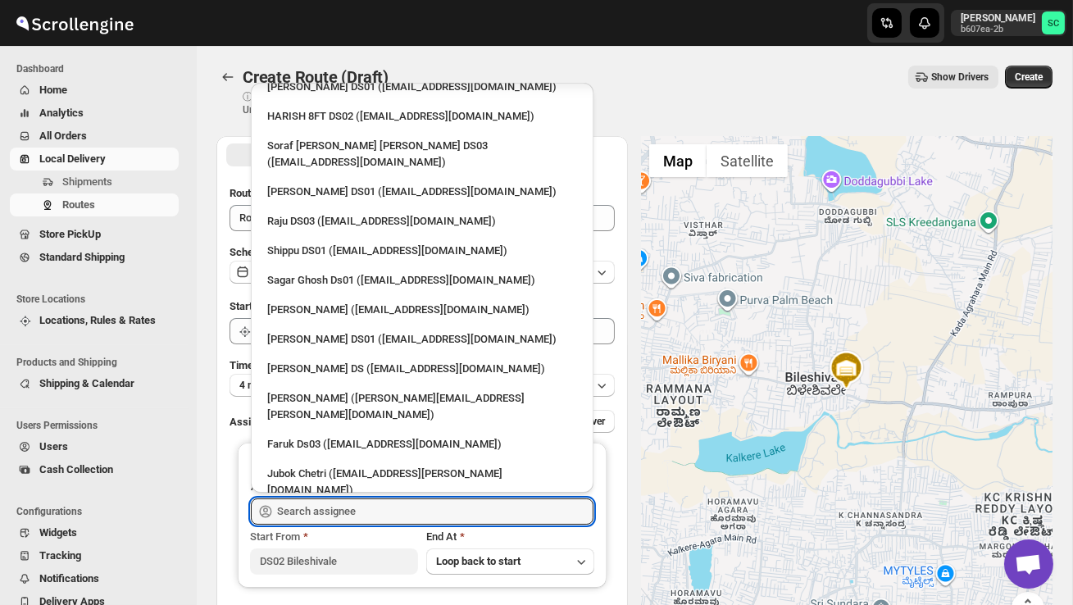
scroll to position [1281, 0]
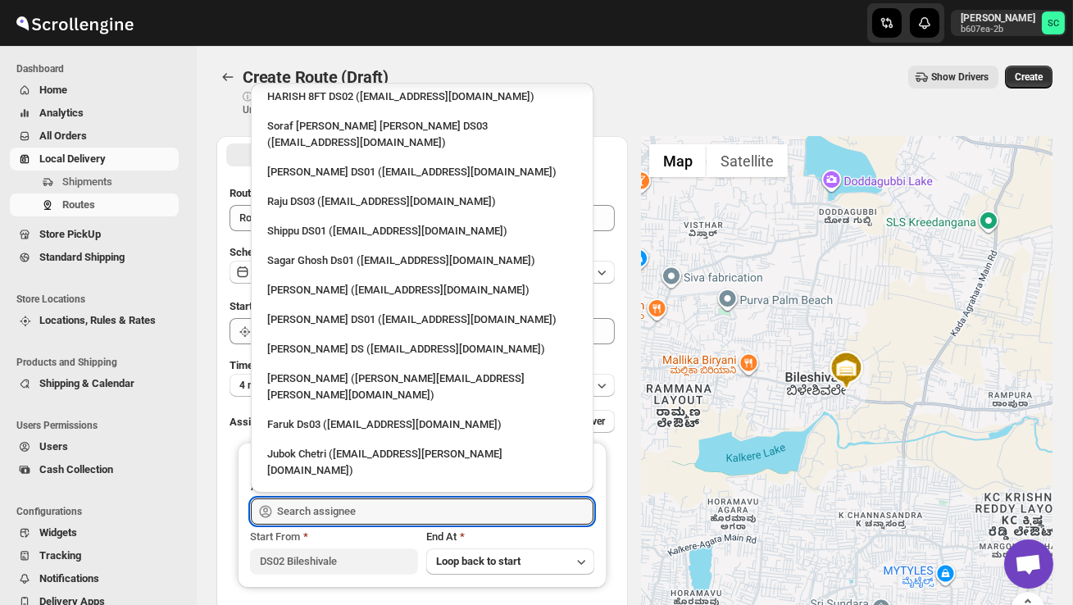
click at [334, 597] on div "CHANDAN DS02 10FT ([EMAIL_ADDRESS][DOMAIN_NAME])" at bounding box center [422, 605] width 310 height 16
type input "CHANDAN DS02 10FT ([EMAIL_ADDRESS][DOMAIN_NAME])"
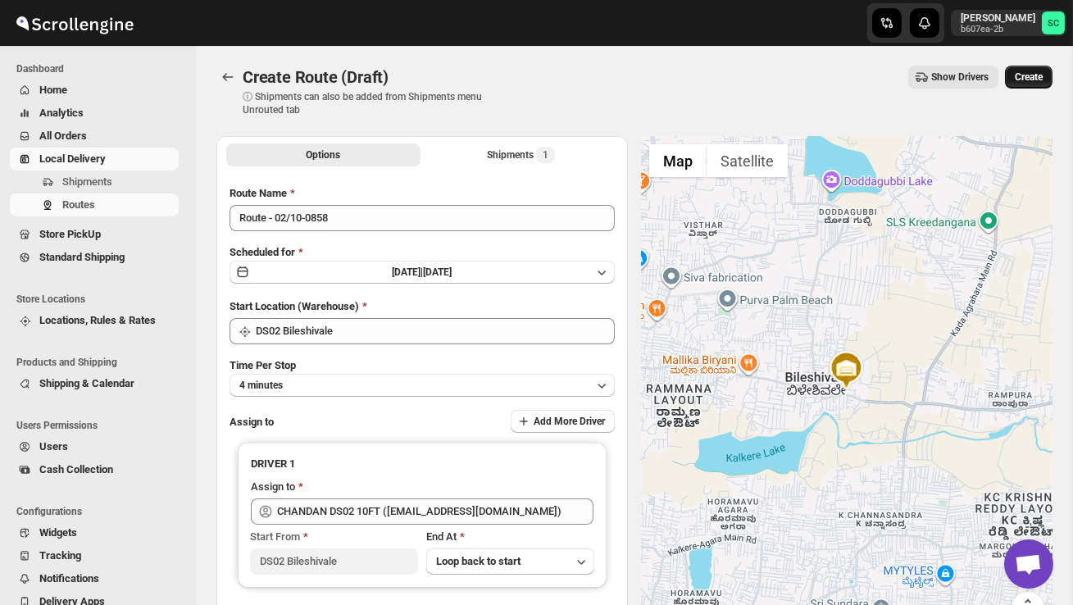
click at [1023, 74] on span "Create" at bounding box center [1029, 76] width 28 height 13
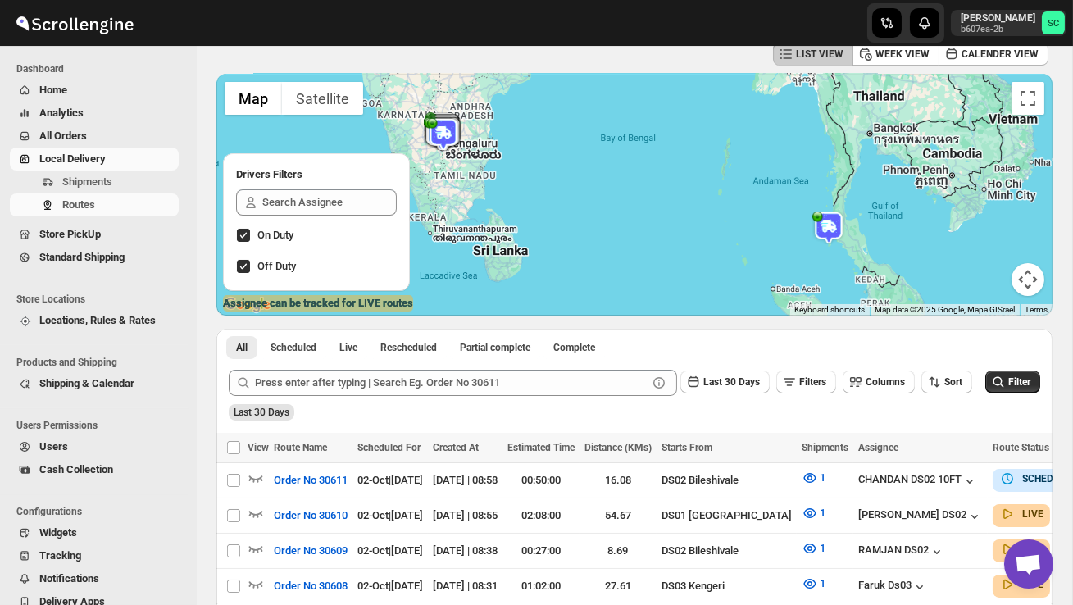
scroll to position [92, 0]
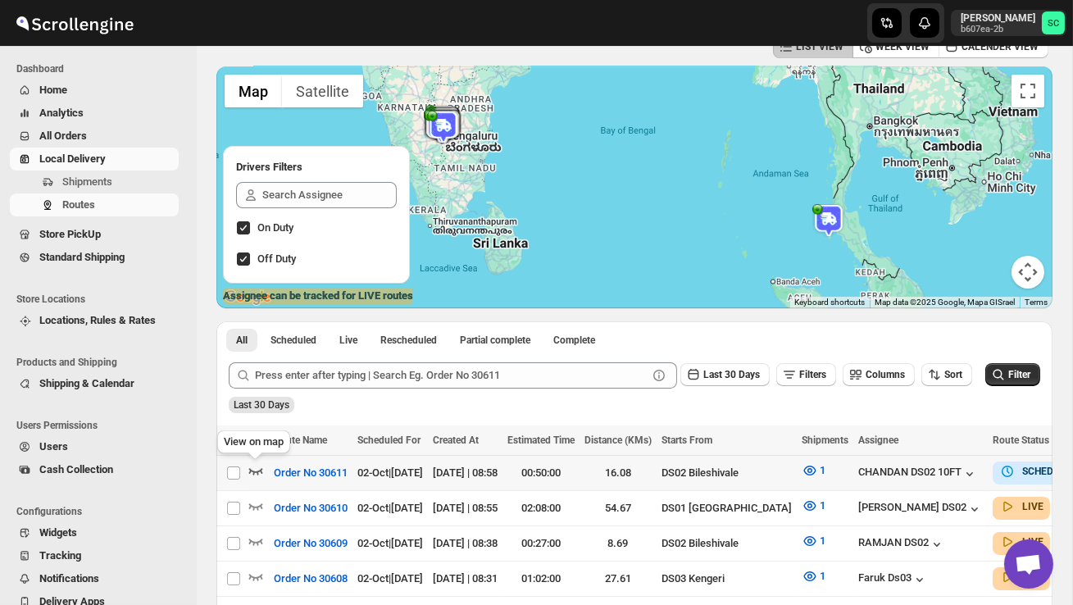
click at [258, 471] on icon "button" at bounding box center [256, 471] width 14 height 7
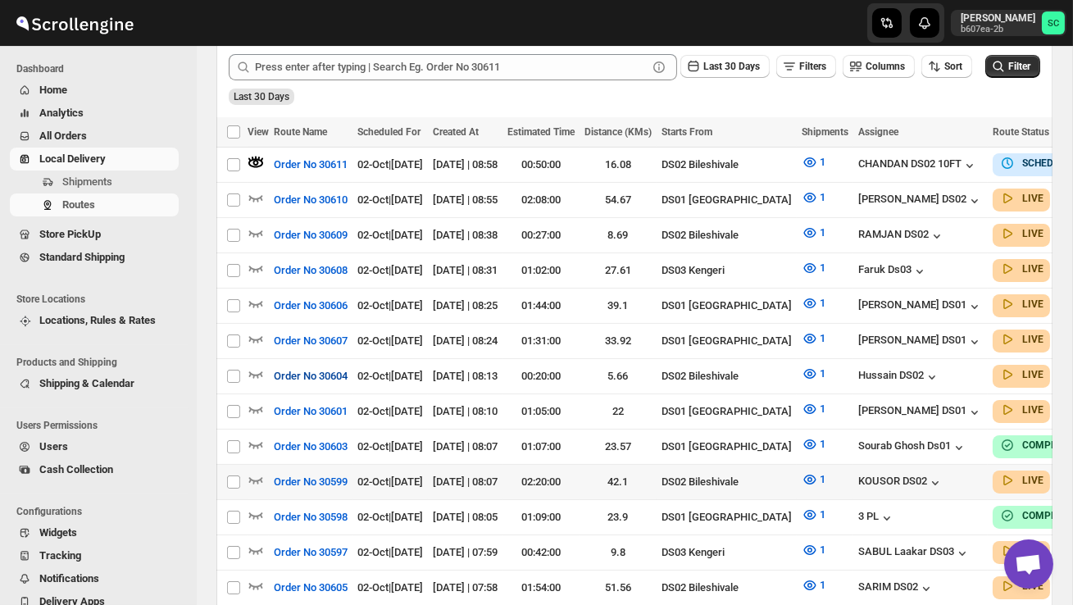
scroll to position [422, 0]
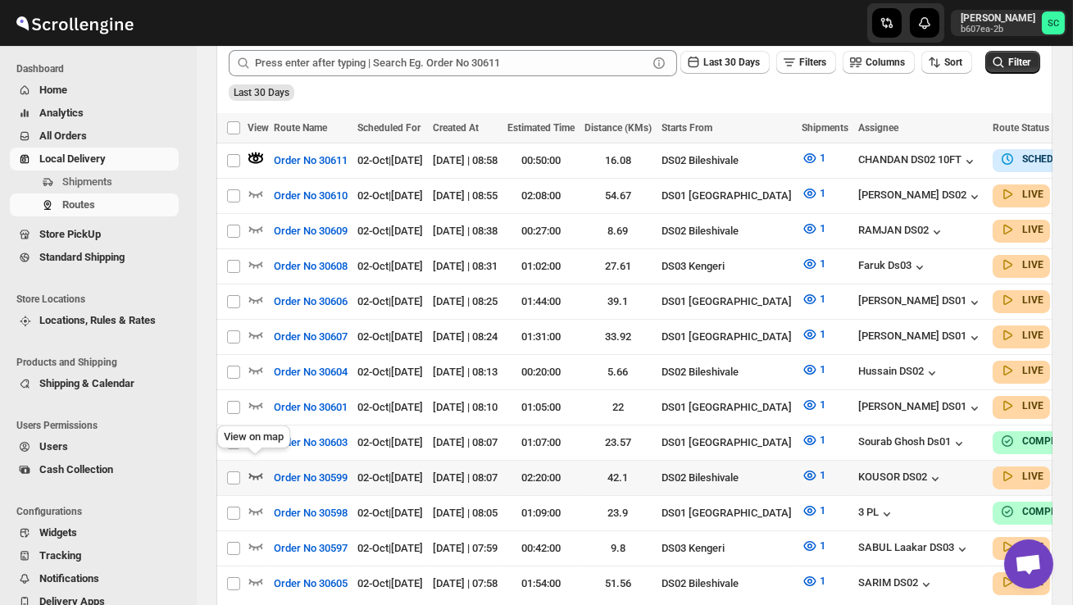
click at [253, 467] on icon "button" at bounding box center [255, 475] width 16 height 16
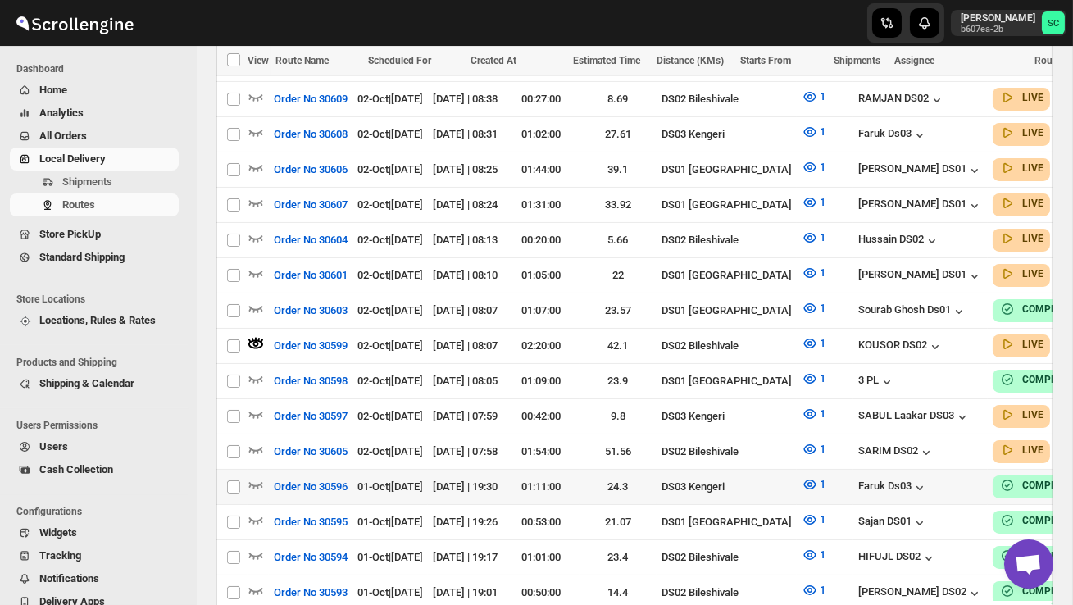
scroll to position [578, 0]
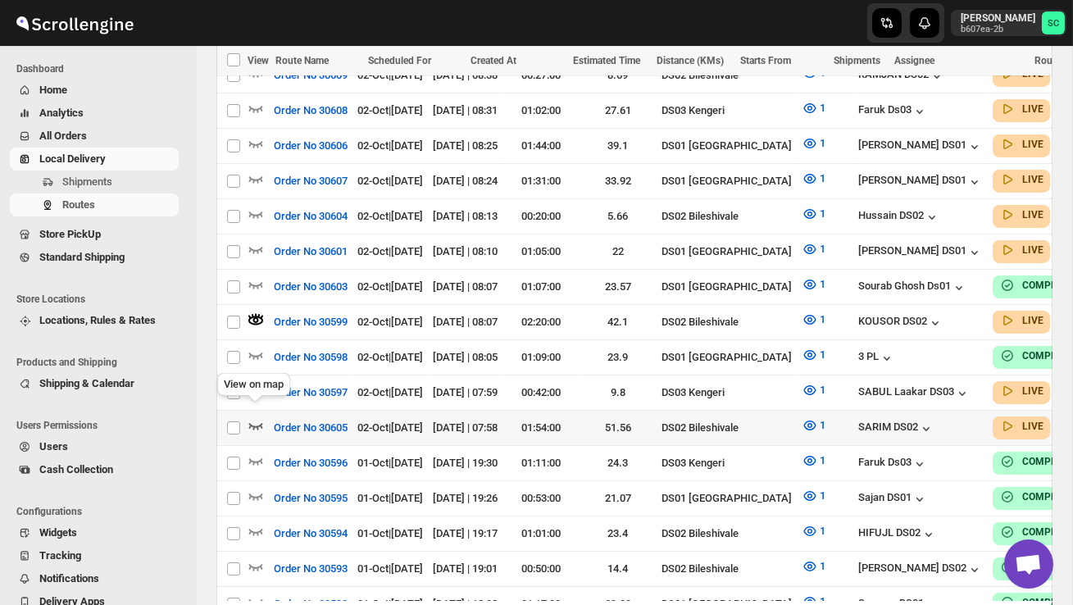
click at [256, 417] on icon "button" at bounding box center [255, 425] width 16 height 16
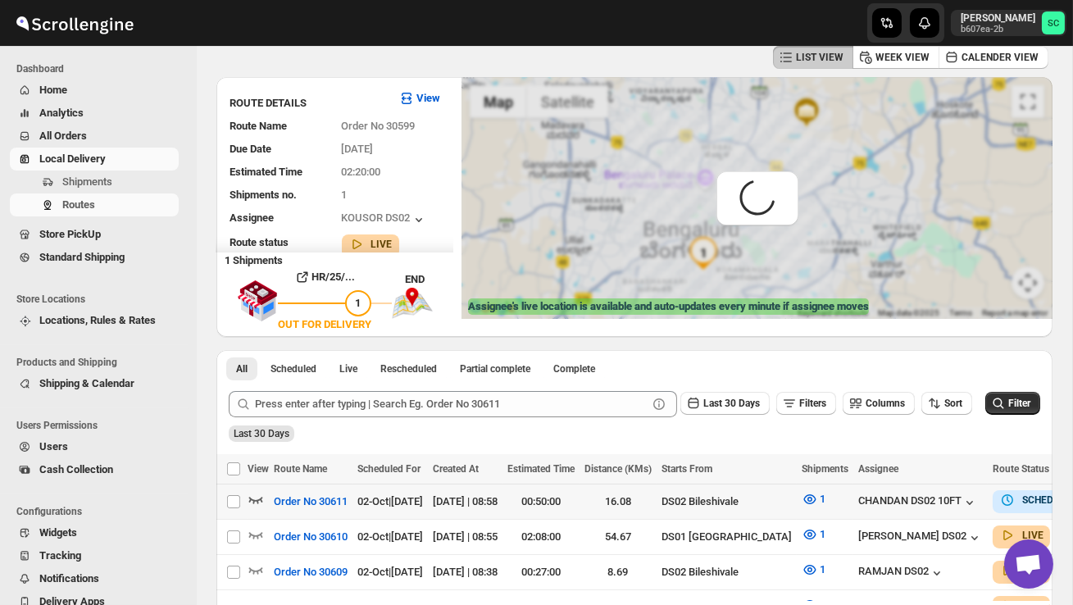
scroll to position [0, 0]
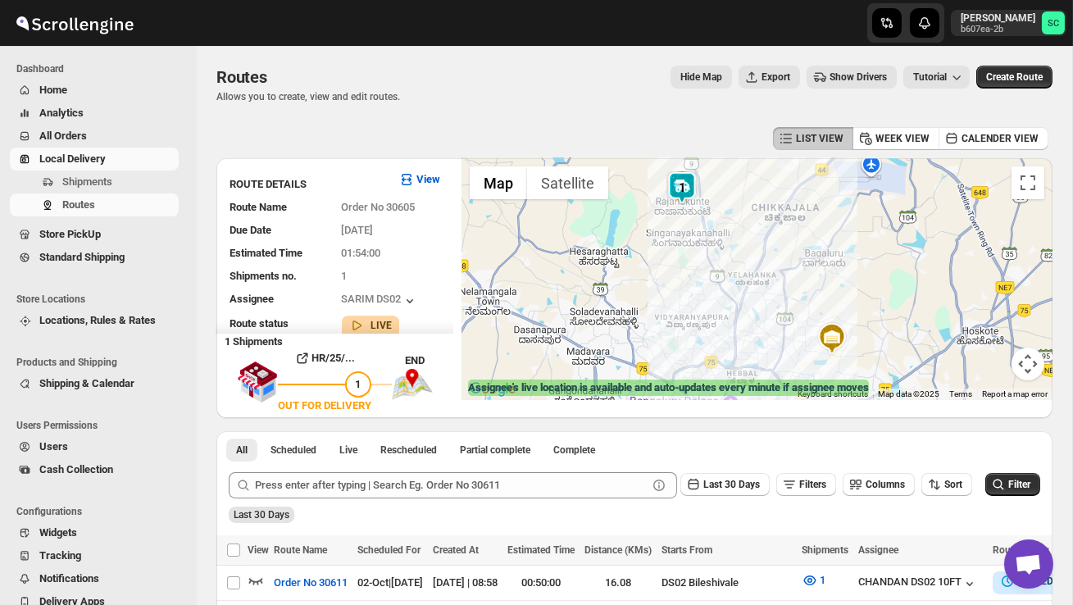
click at [107, 139] on span "All Orders" at bounding box center [107, 136] width 136 height 16
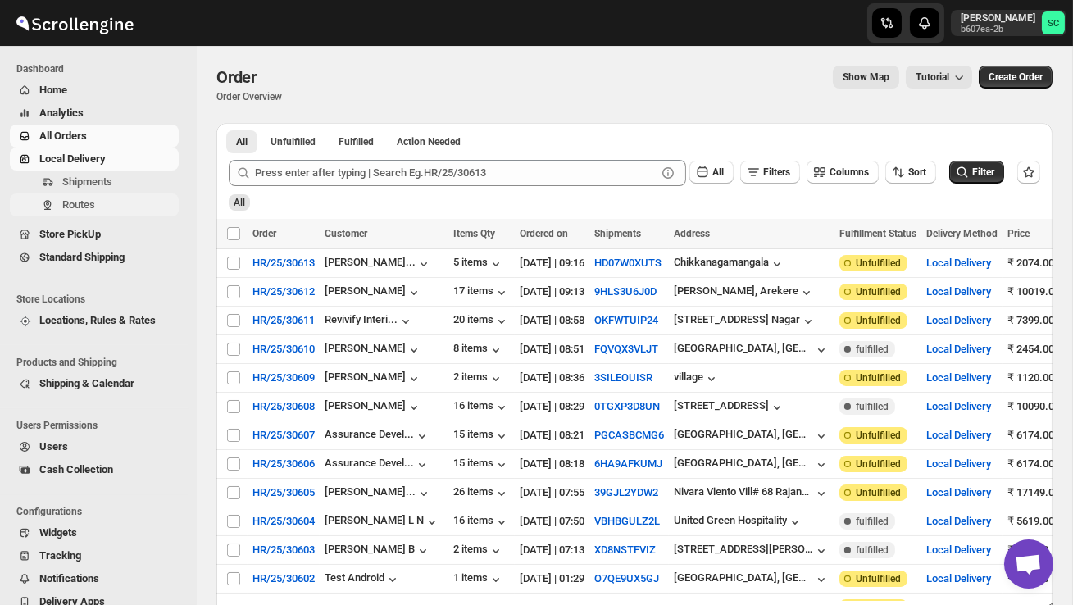
click at [101, 197] on span "Routes" at bounding box center [118, 205] width 113 height 16
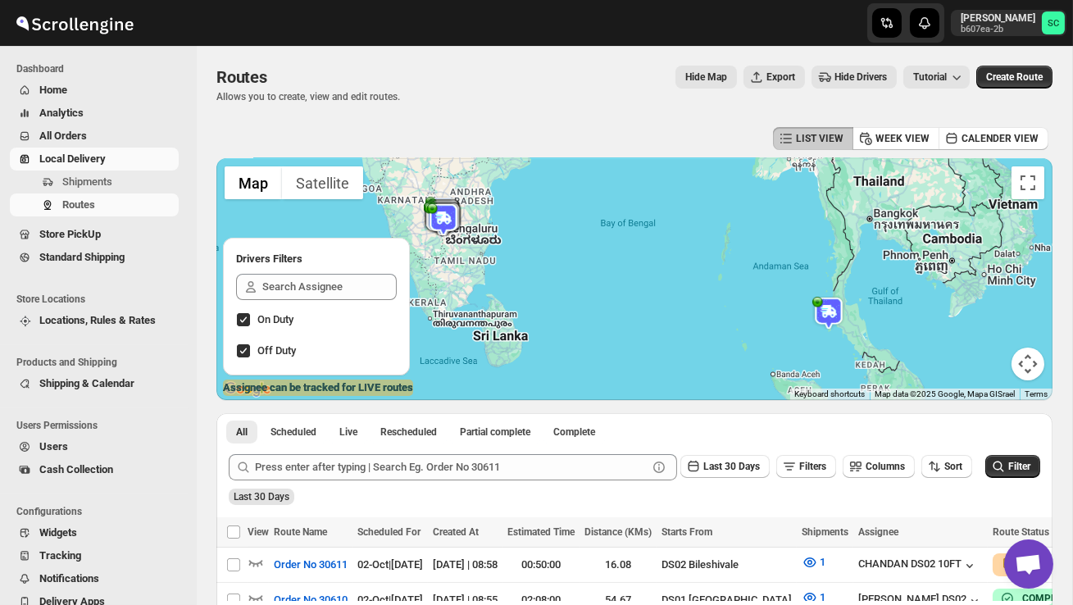
click at [832, 311] on img at bounding box center [828, 313] width 33 height 33
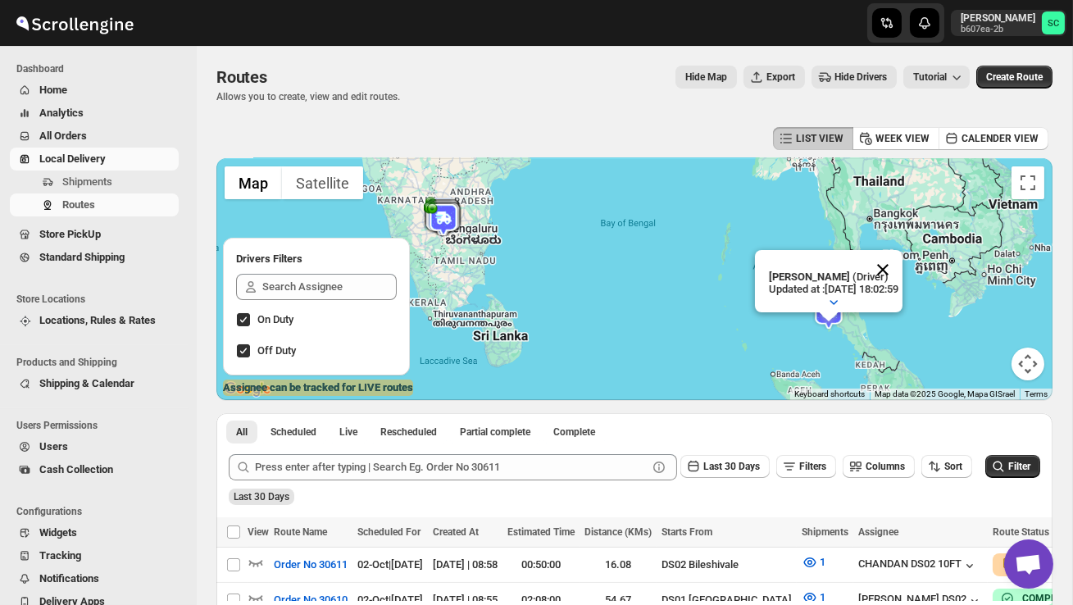
click at [902, 266] on button "Close" at bounding box center [882, 269] width 39 height 39
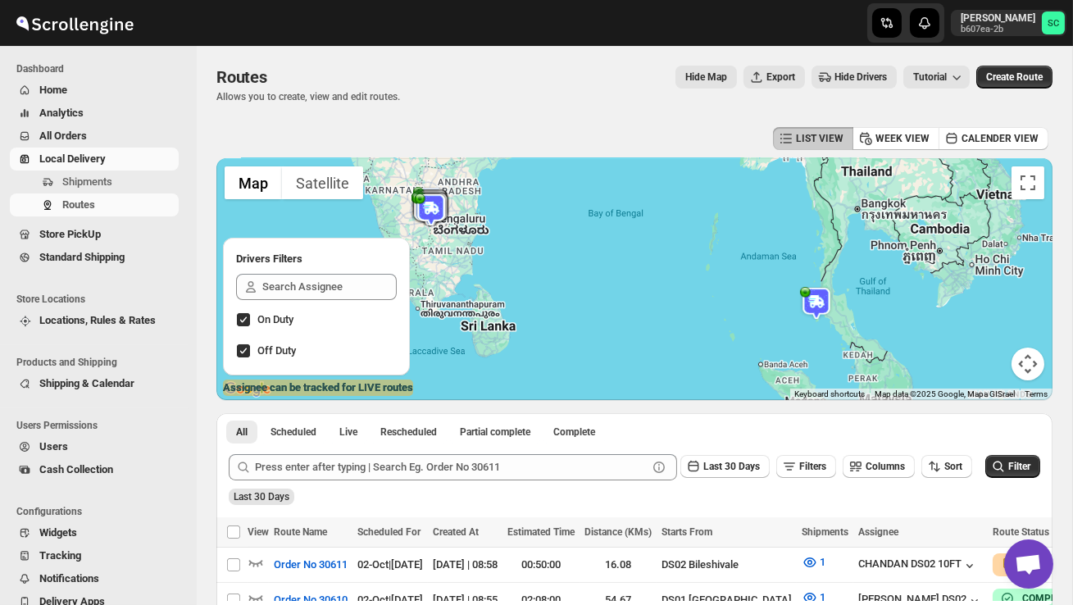
drag, startPoint x: 854, startPoint y: 353, endPoint x: 806, endPoint y: 337, distance: 50.3
click at [806, 337] on div at bounding box center [634, 279] width 836 height 242
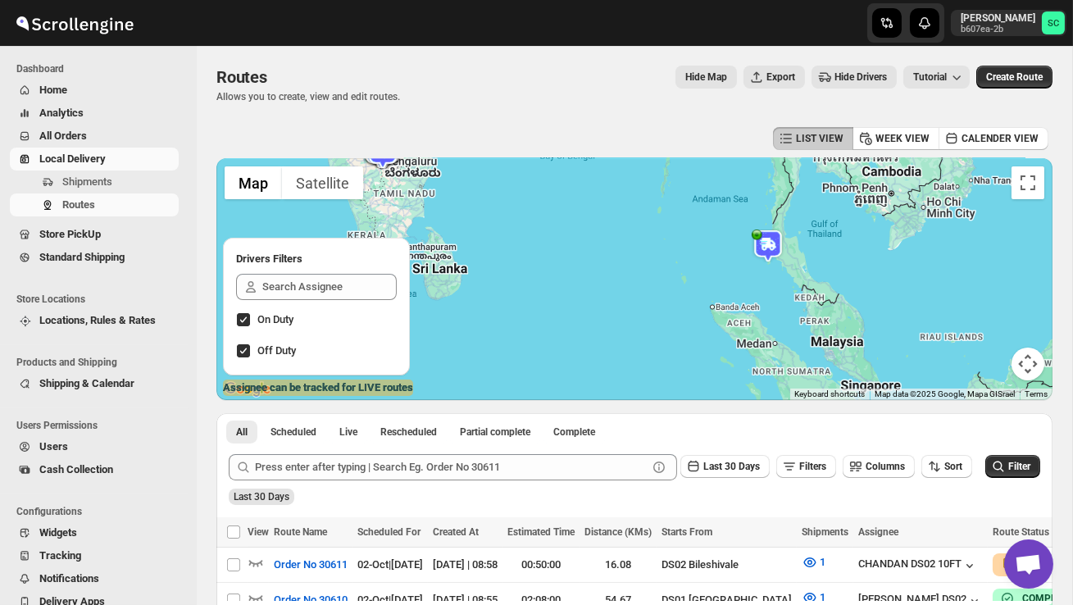
drag, startPoint x: 788, startPoint y: 343, endPoint x: 782, endPoint y: 286, distance: 56.9
click at [782, 287] on div at bounding box center [634, 279] width 836 height 242
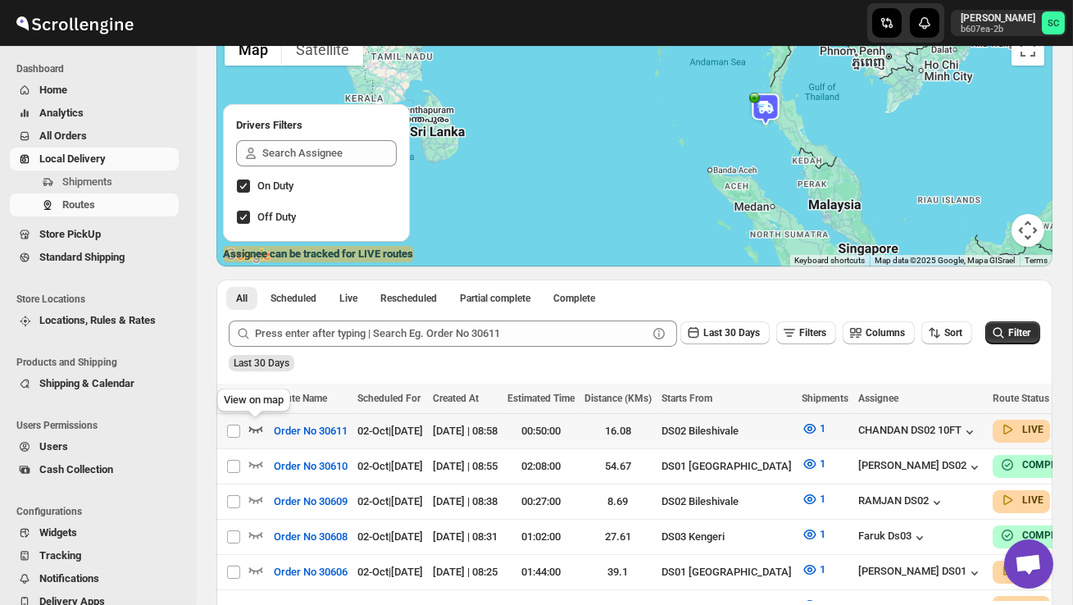
click at [252, 429] on icon "button" at bounding box center [256, 429] width 14 height 7
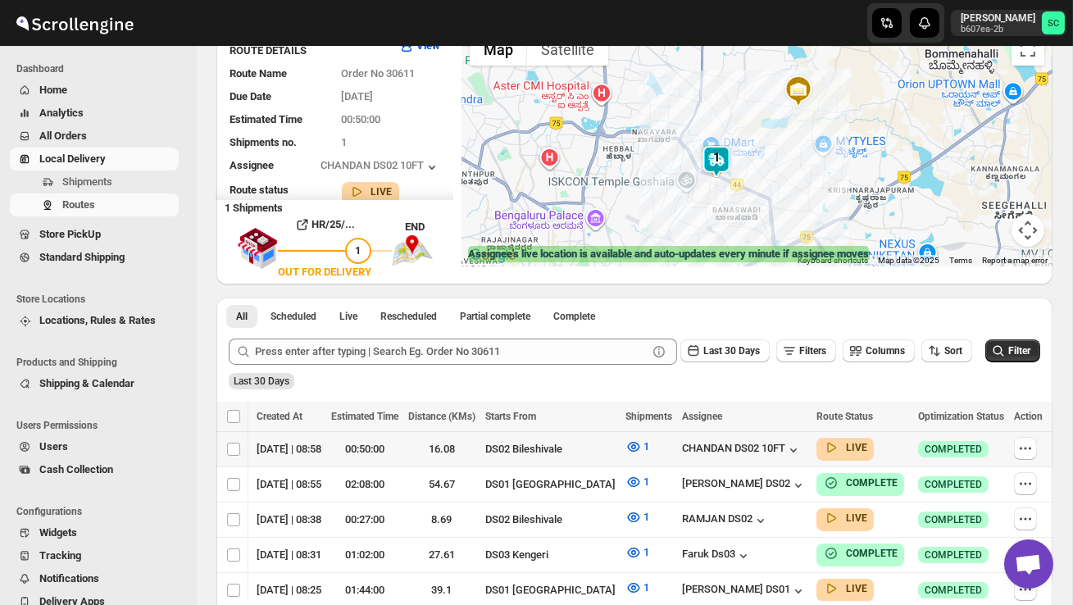
scroll to position [0, 234]
click at [1029, 444] on icon "button" at bounding box center [1025, 448] width 16 height 16
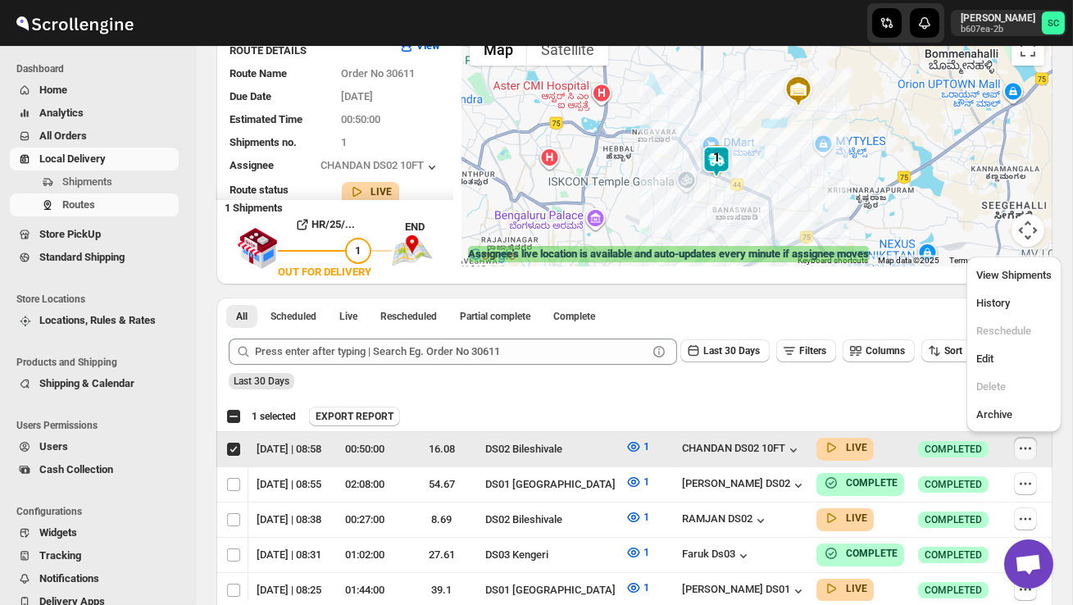
scroll to position [0, 1]
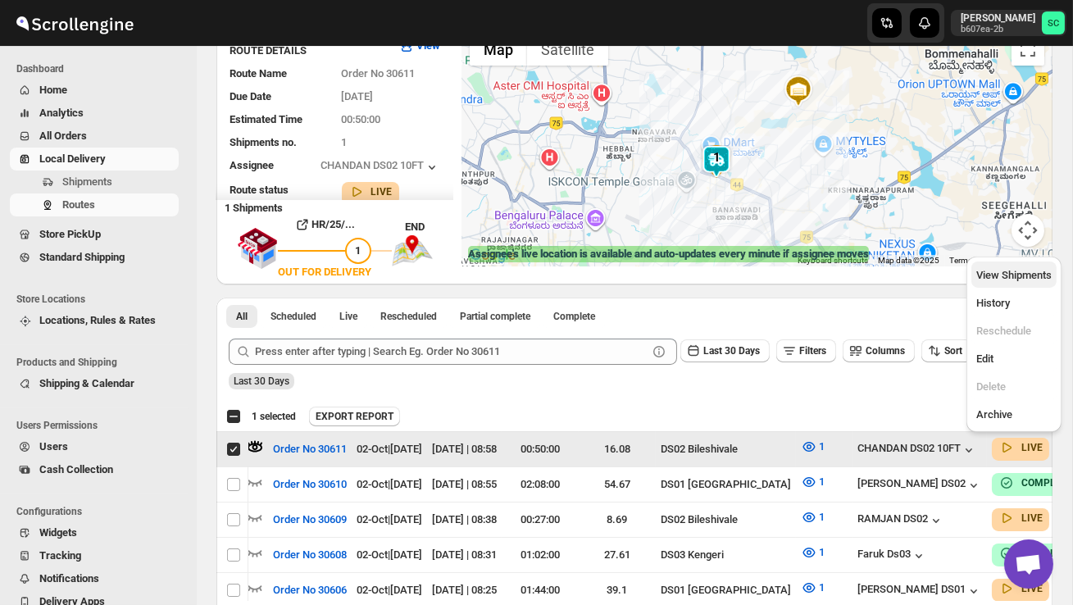
click at [987, 273] on span "View Shipments" at bounding box center [1013, 275] width 75 height 12
checkbox input "false"
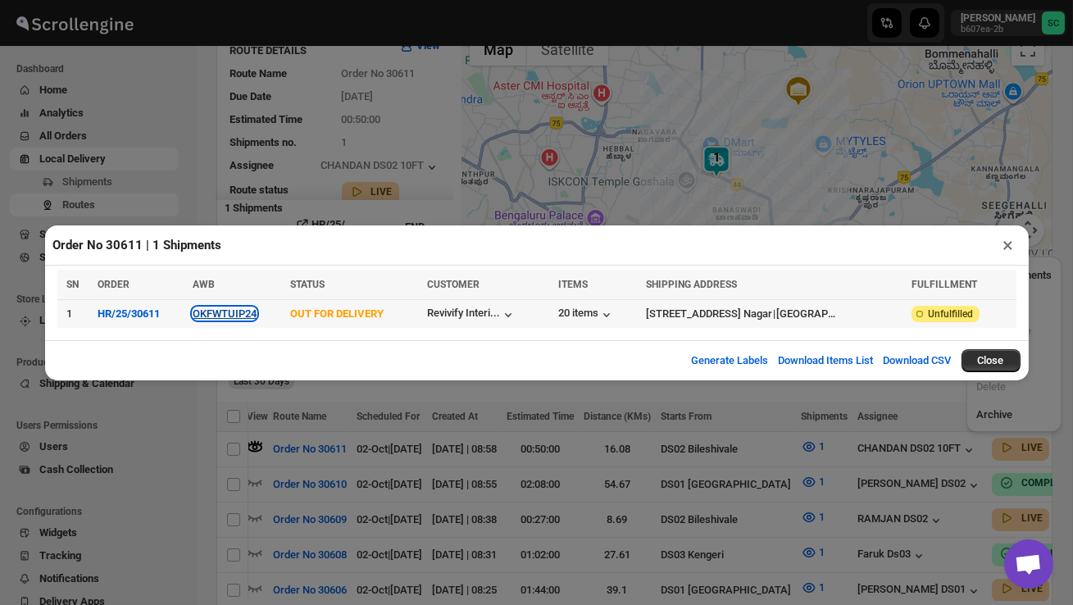
click at [216, 315] on button "OKFWTUIP24" at bounding box center [225, 313] width 64 height 12
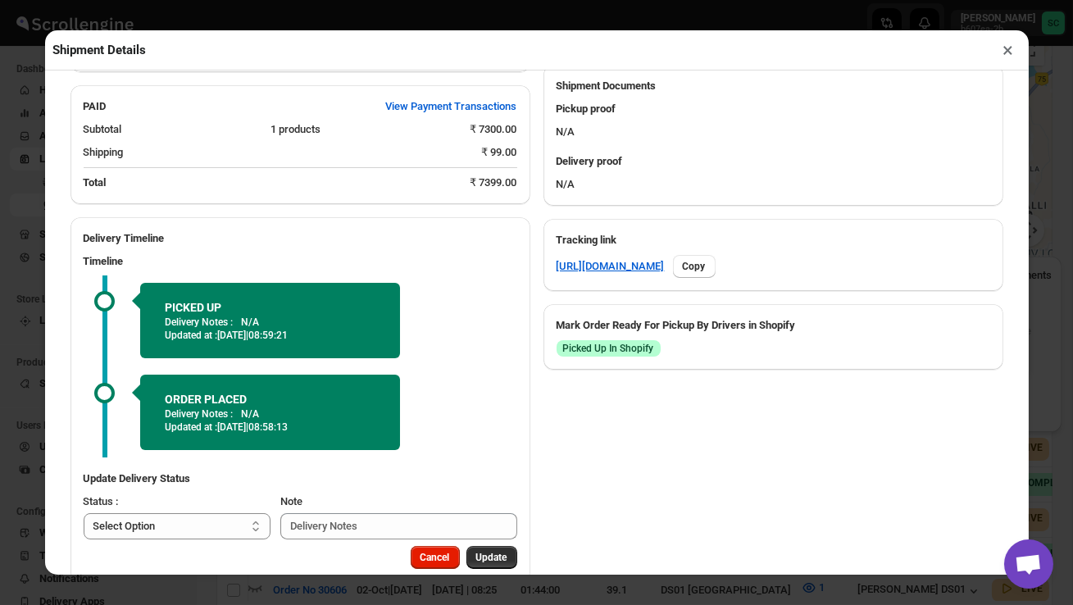
scroll to position [689, 0]
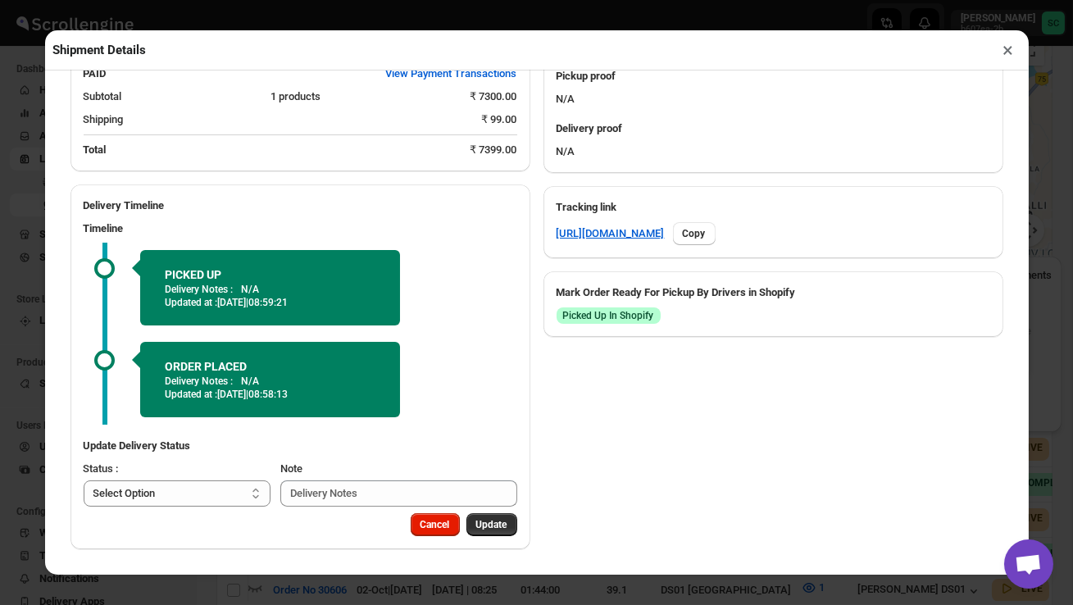
click at [193, 489] on select "Select Option PICKED UP OUT FOR DELIVERY RESCHEDULE DELIVERED CANCELLED" at bounding box center [178, 493] width 188 height 26
select select "DELIVERED"
click at [483, 521] on span "Update" at bounding box center [491, 524] width 31 height 13
select select
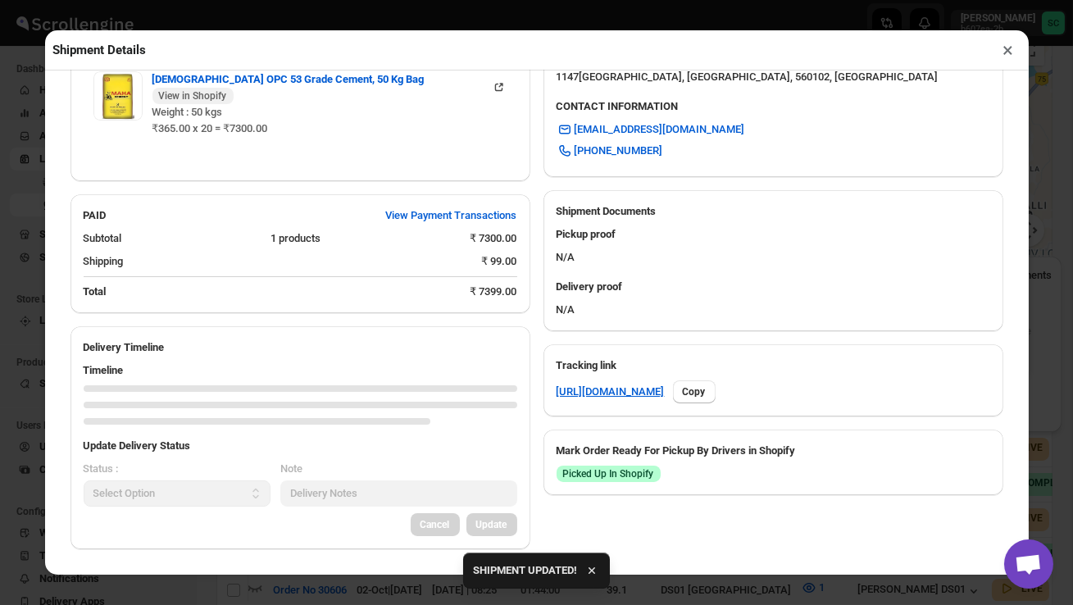
scroll to position [531, 0]
click at [1007, 54] on button "×" at bounding box center [1008, 50] width 24 height 23
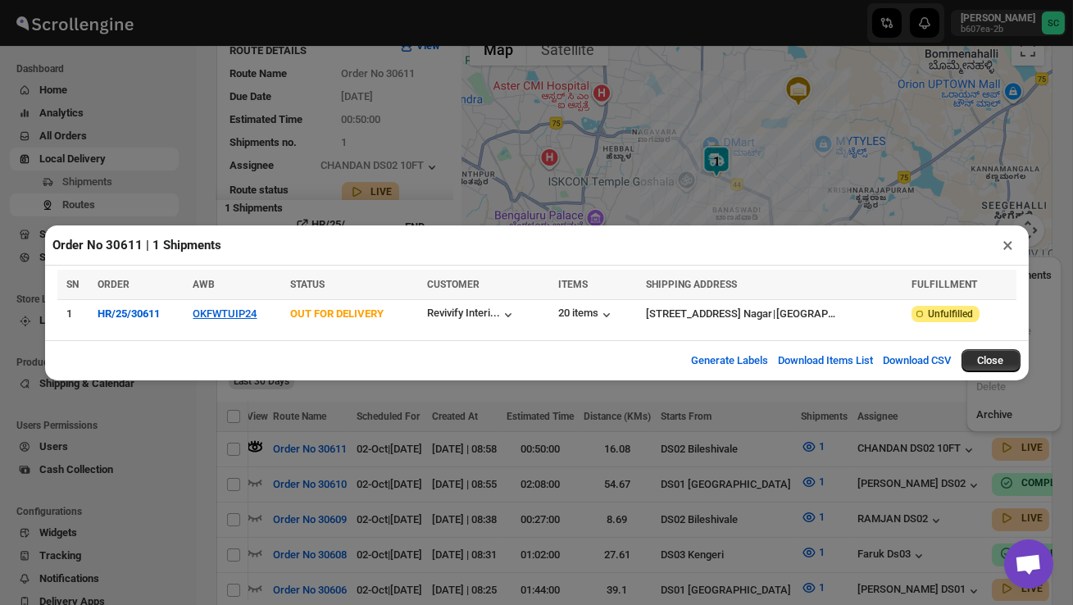
click at [1005, 247] on button "×" at bounding box center [1008, 245] width 24 height 23
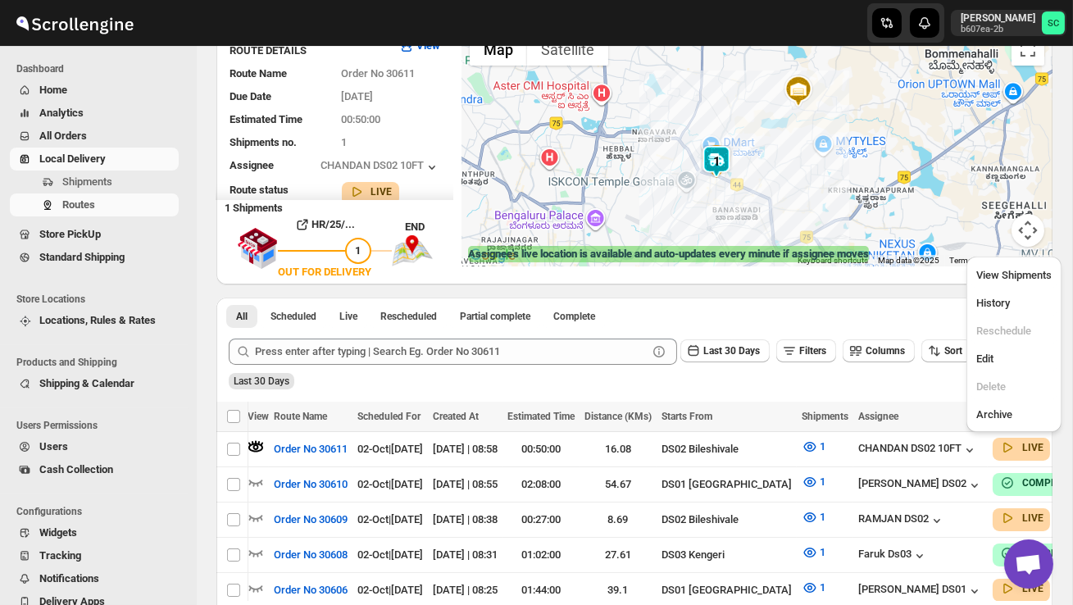
scroll to position [0, 1]
click at [91, 183] on span "Shipments" at bounding box center [87, 181] width 50 height 12
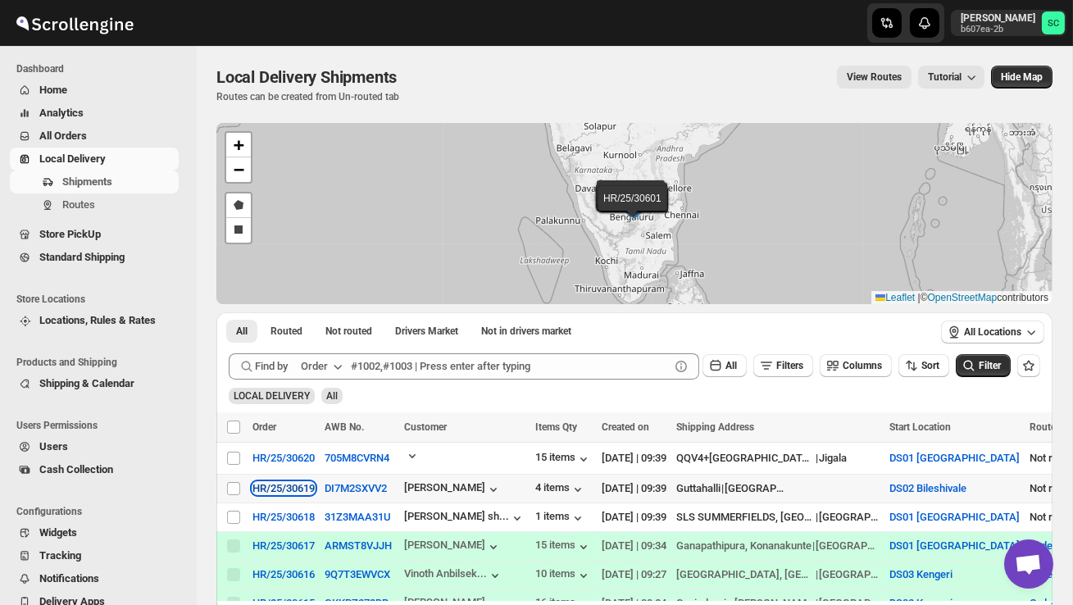
click at [253, 488] on div "HR/25/30619" at bounding box center [283, 488] width 62 height 12
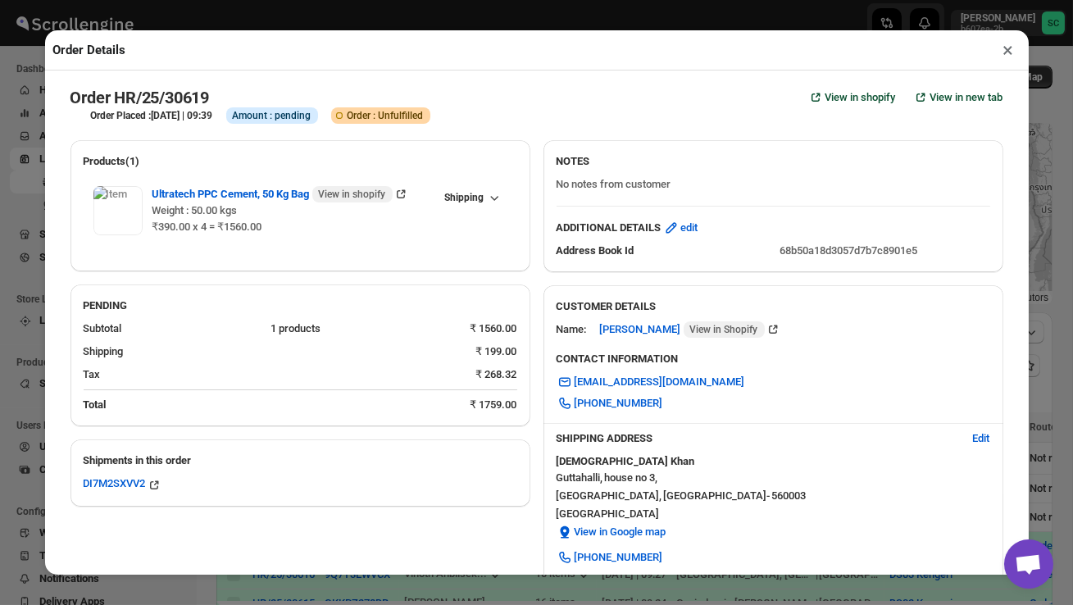
click at [1004, 48] on button "×" at bounding box center [1008, 50] width 24 height 23
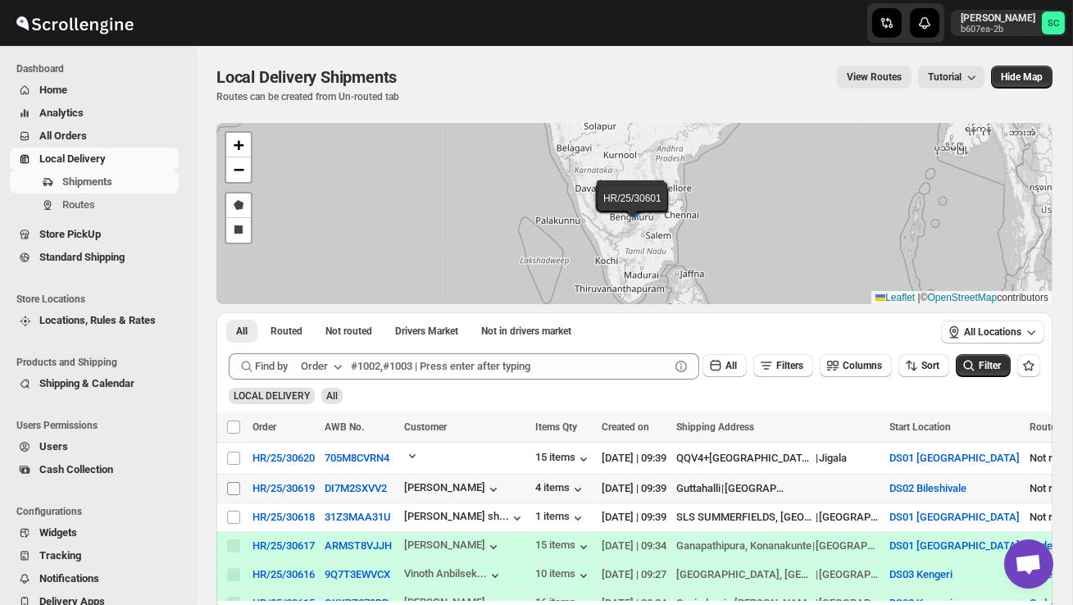
click at [236, 484] on input "Select shipment" at bounding box center [233, 488] width 13 height 13
checkbox input "true"
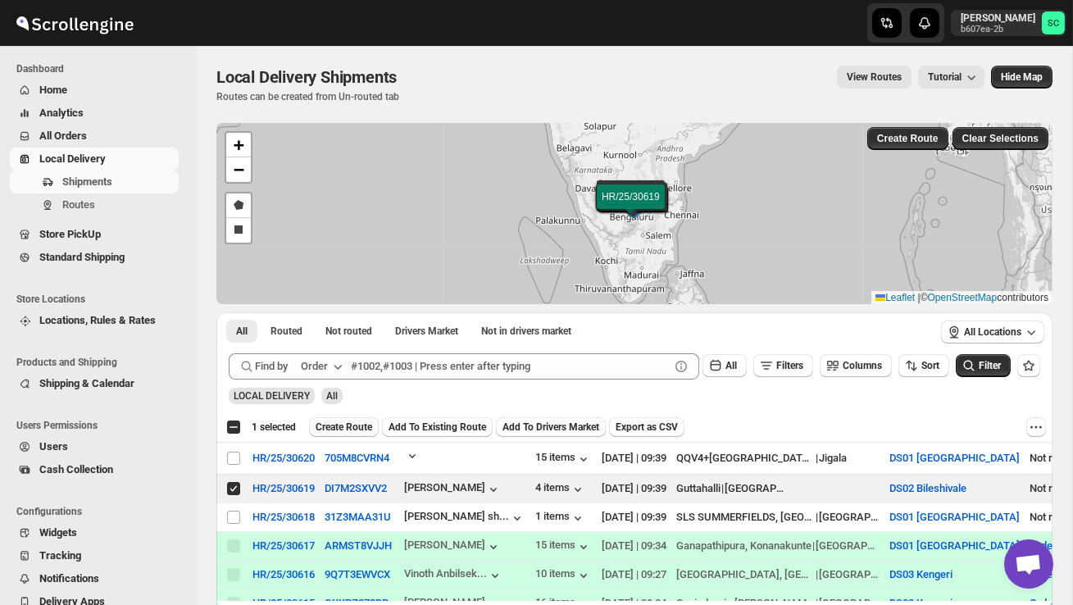
click at [351, 434] on button "Create Route" at bounding box center [344, 427] width 70 height 20
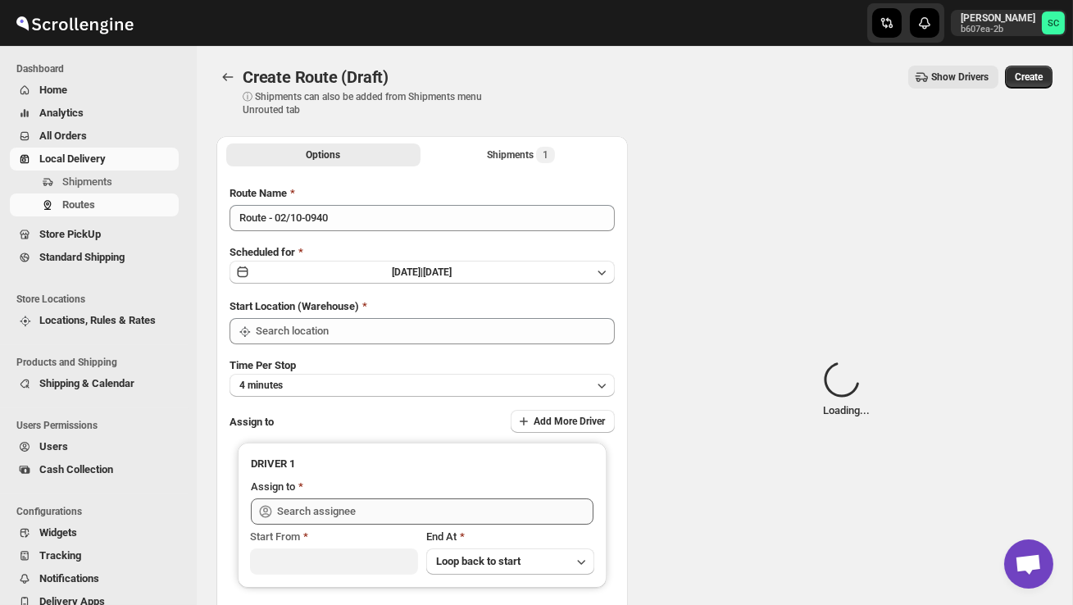
type input "DS02 Bileshivale"
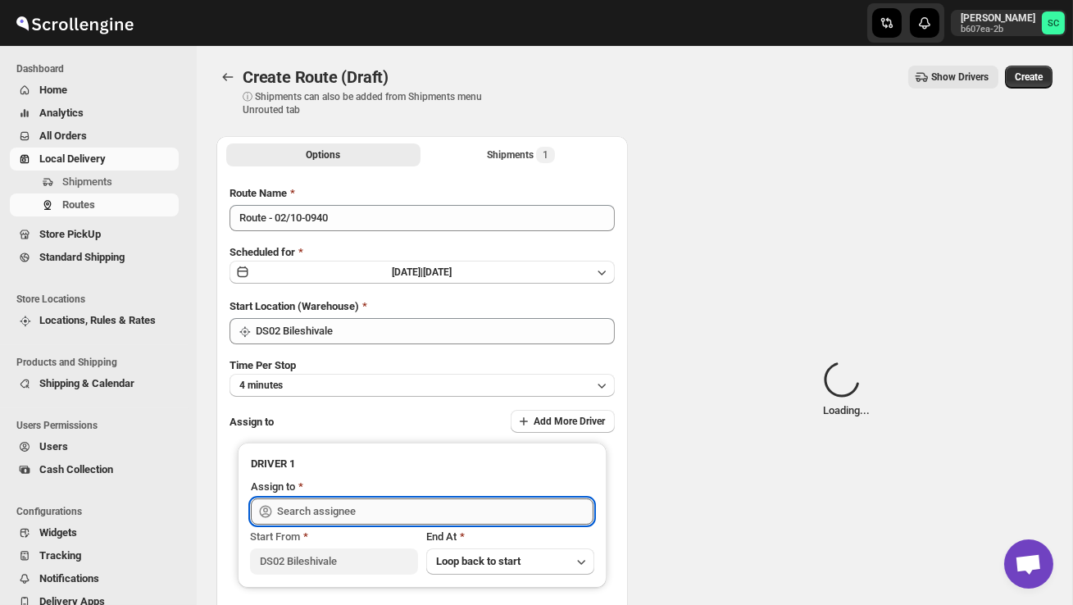
click at [342, 512] on input "text" at bounding box center [435, 511] width 316 height 26
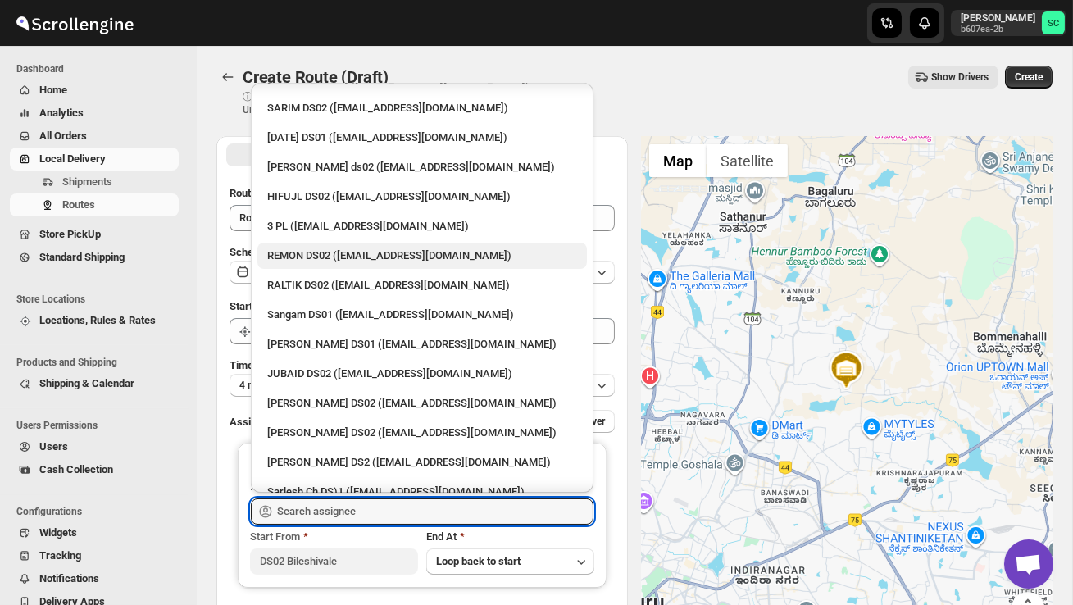
scroll to position [205, 0]
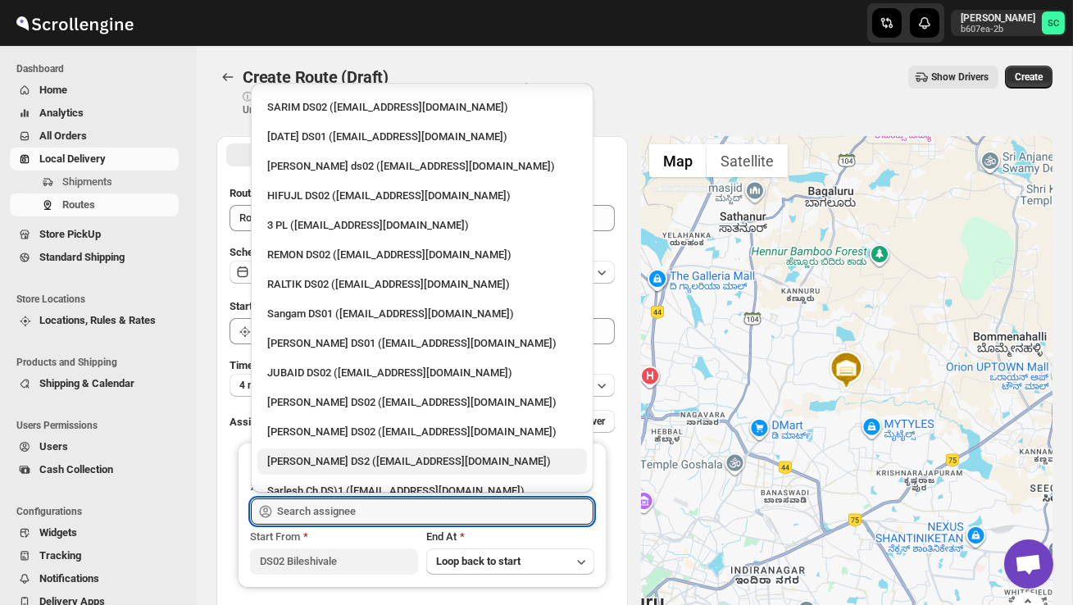
click at [330, 453] on div "[PERSON_NAME] DS2 ([EMAIL_ADDRESS][DOMAIN_NAME])" at bounding box center [422, 461] width 310 height 16
type input "[PERSON_NAME] DS2 ([EMAIL_ADDRESS][DOMAIN_NAME])"
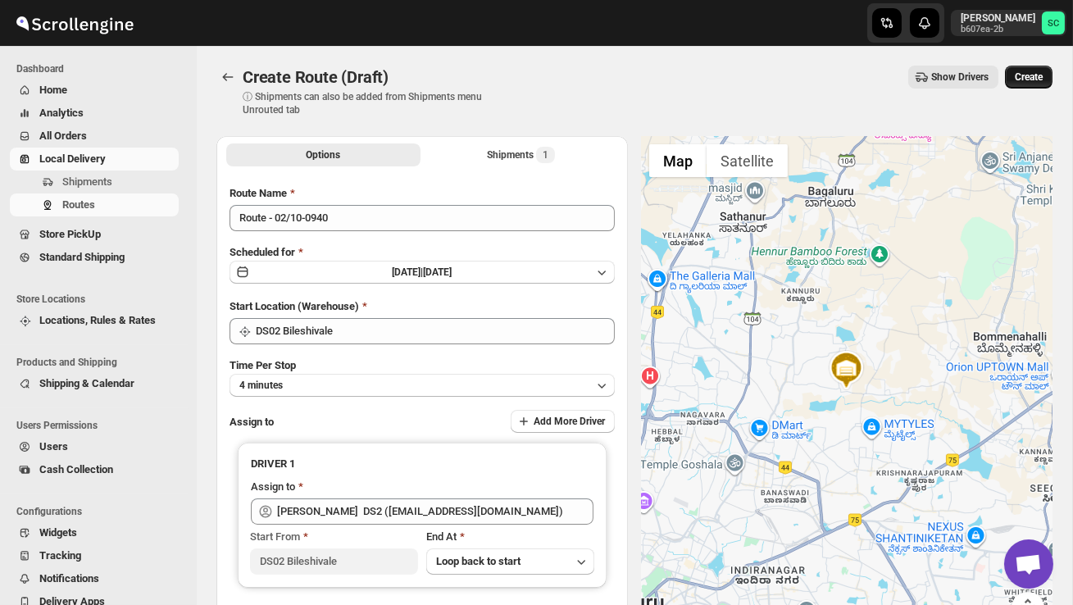
click at [1025, 80] on span "Create" at bounding box center [1029, 76] width 28 height 13
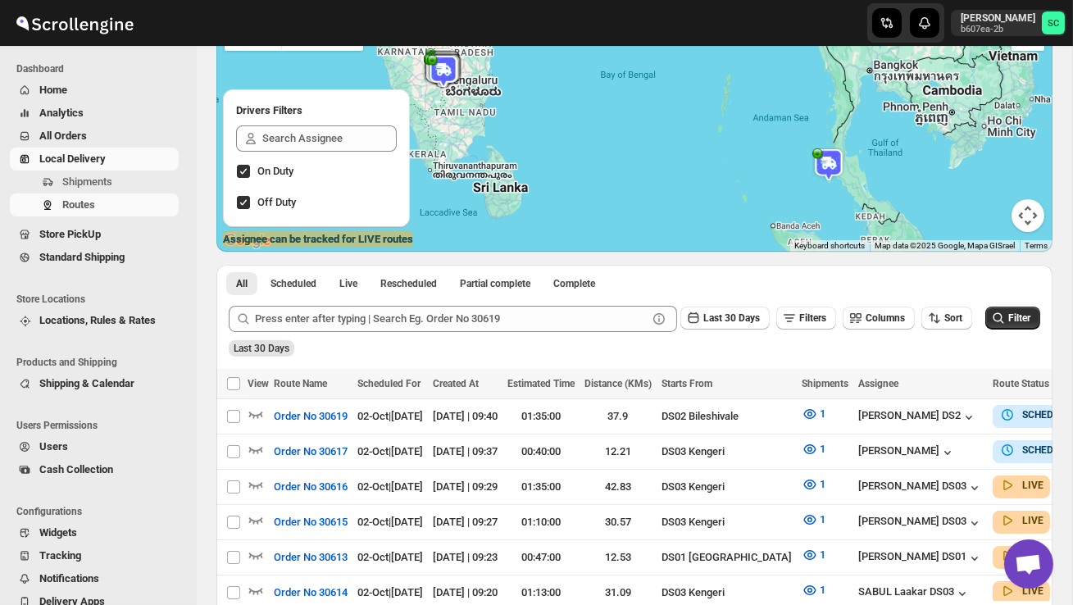
scroll to position [172, 0]
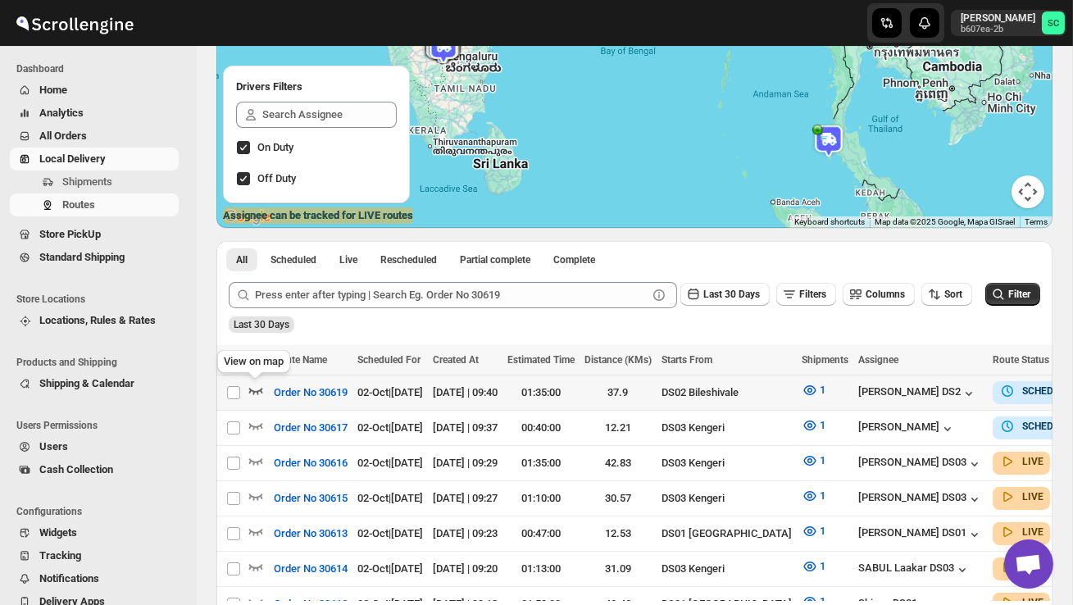
click at [254, 393] on icon "button" at bounding box center [255, 390] width 16 height 16
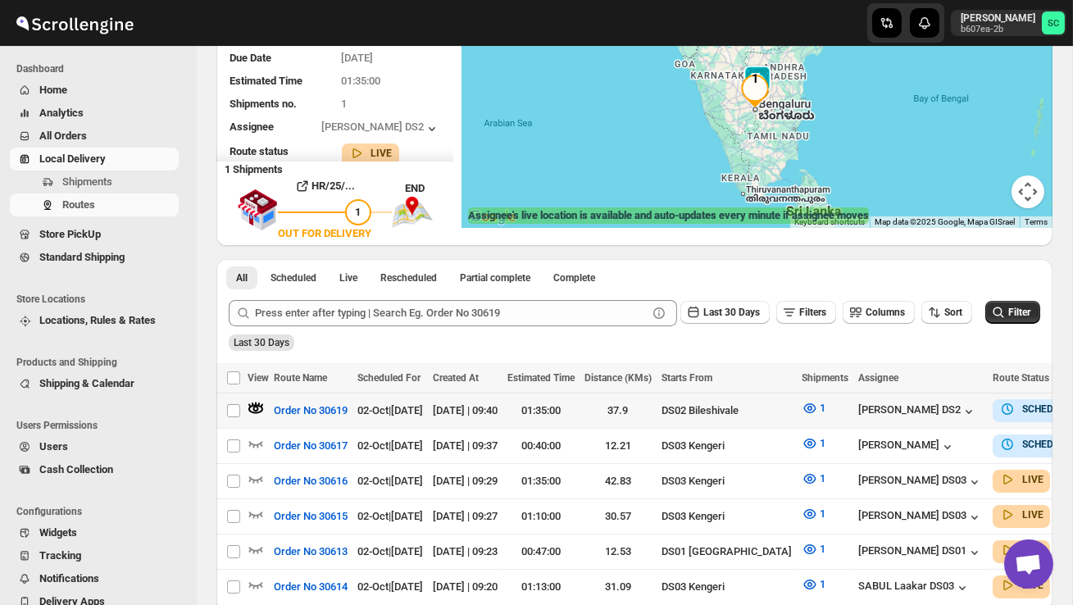
scroll to position [0, 0]
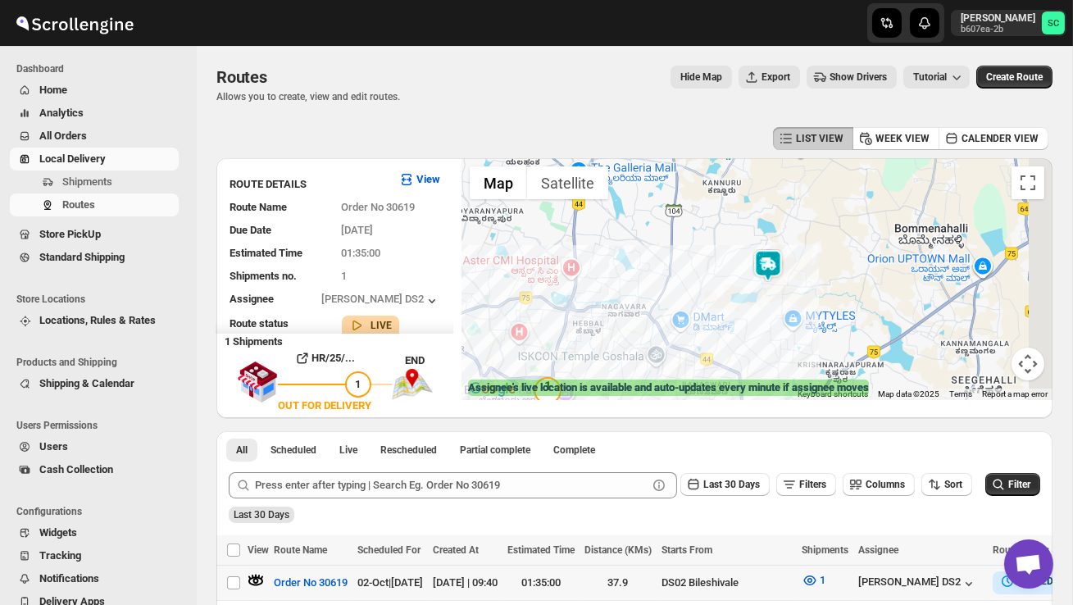
drag, startPoint x: 778, startPoint y: 266, endPoint x: 680, endPoint y: 332, distance: 118.0
click at [680, 333] on div at bounding box center [756, 279] width 591 height 242
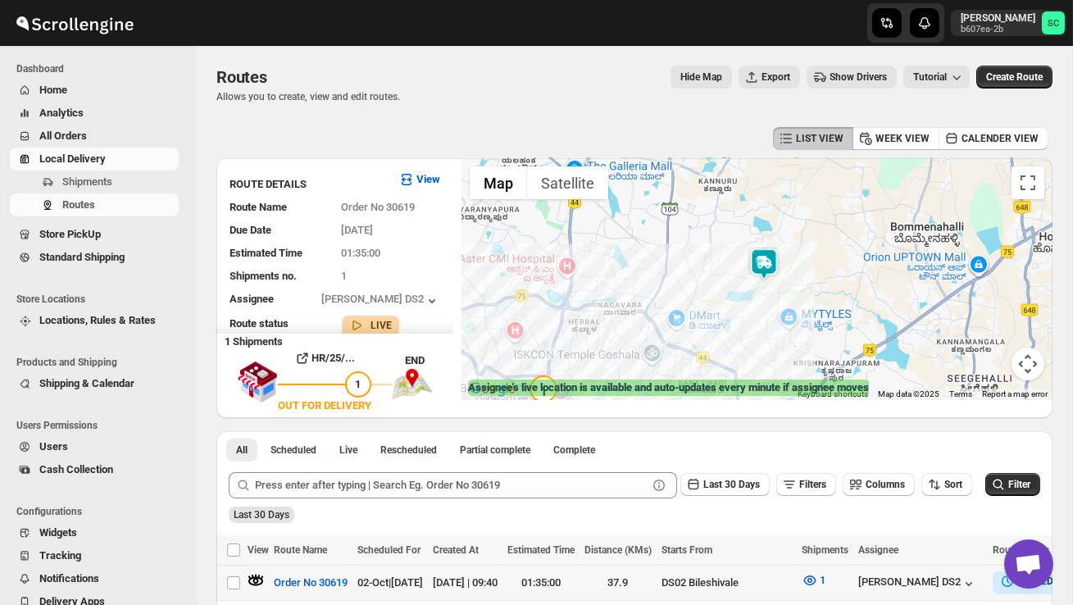
click at [765, 259] on img at bounding box center [763, 263] width 33 height 33
